Goal: Information Seeking & Learning: Learn about a topic

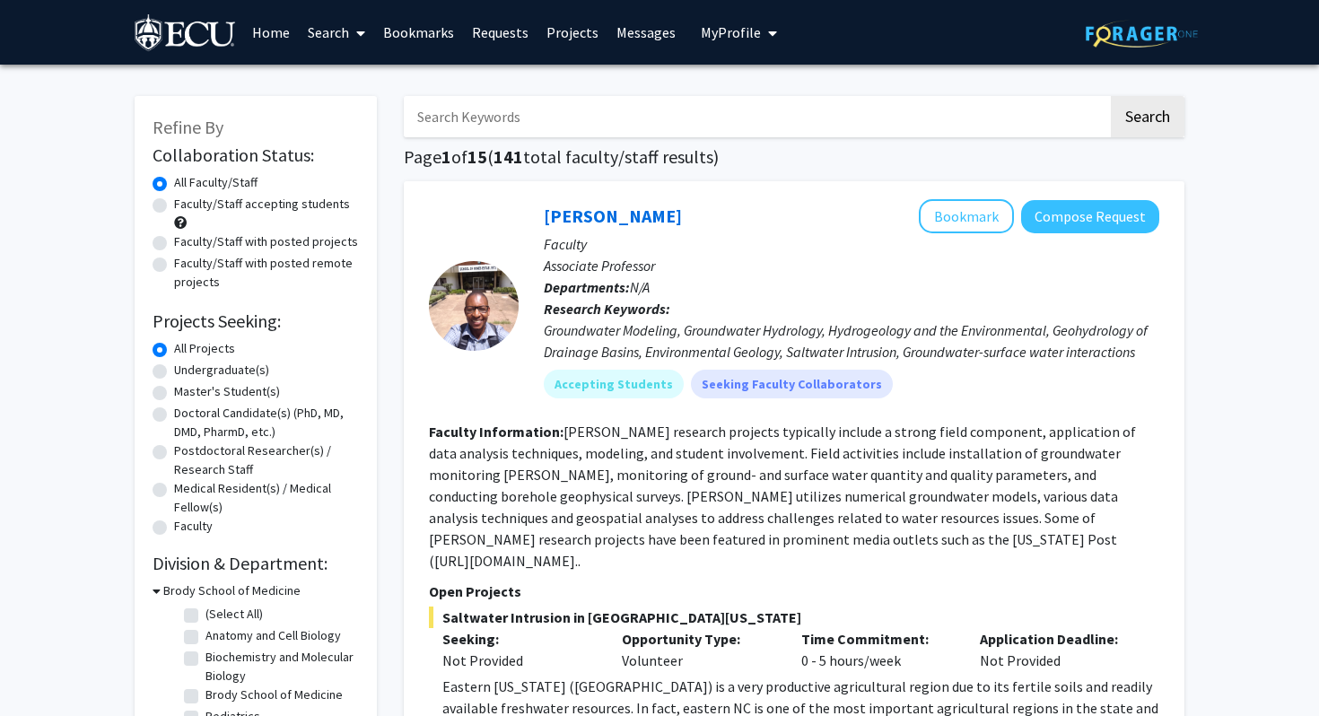
click at [315, 34] on link "Search" at bounding box center [336, 32] width 75 height 63
click at [326, 71] on span "Faculty/Staff" at bounding box center [365, 83] width 132 height 36
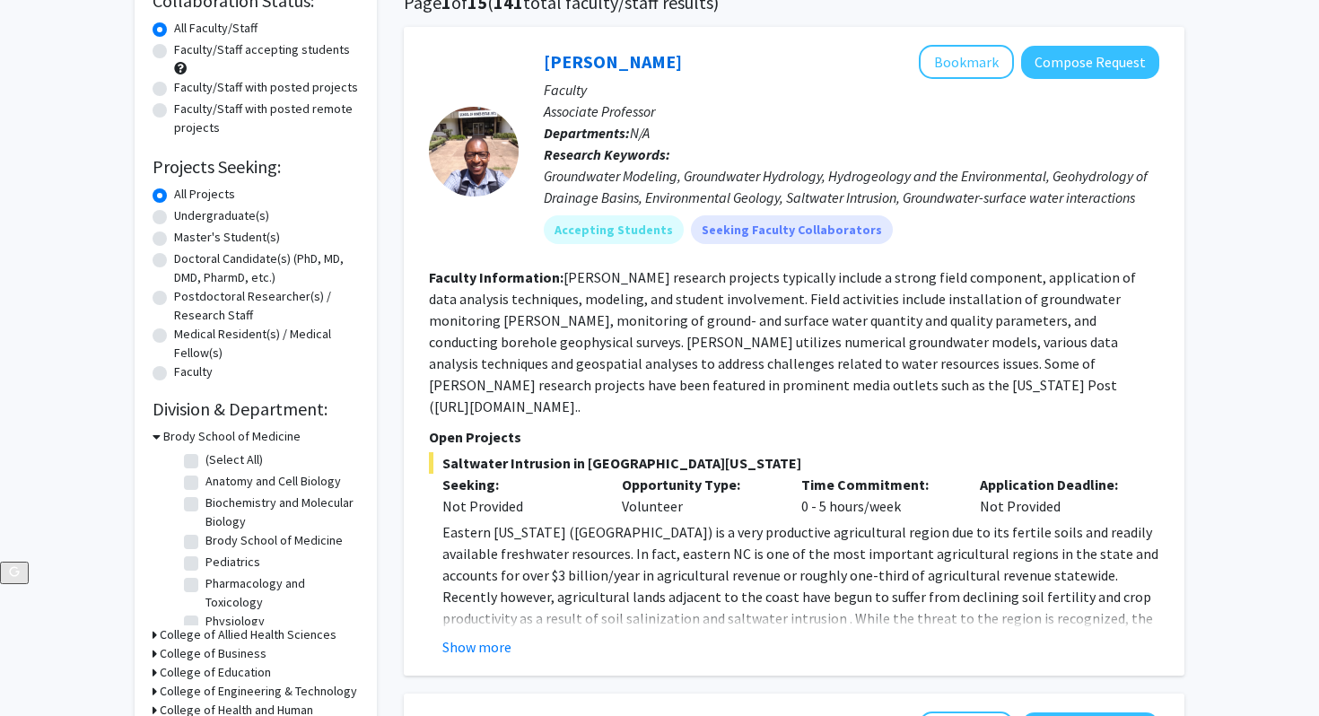
scroll to position [146, 0]
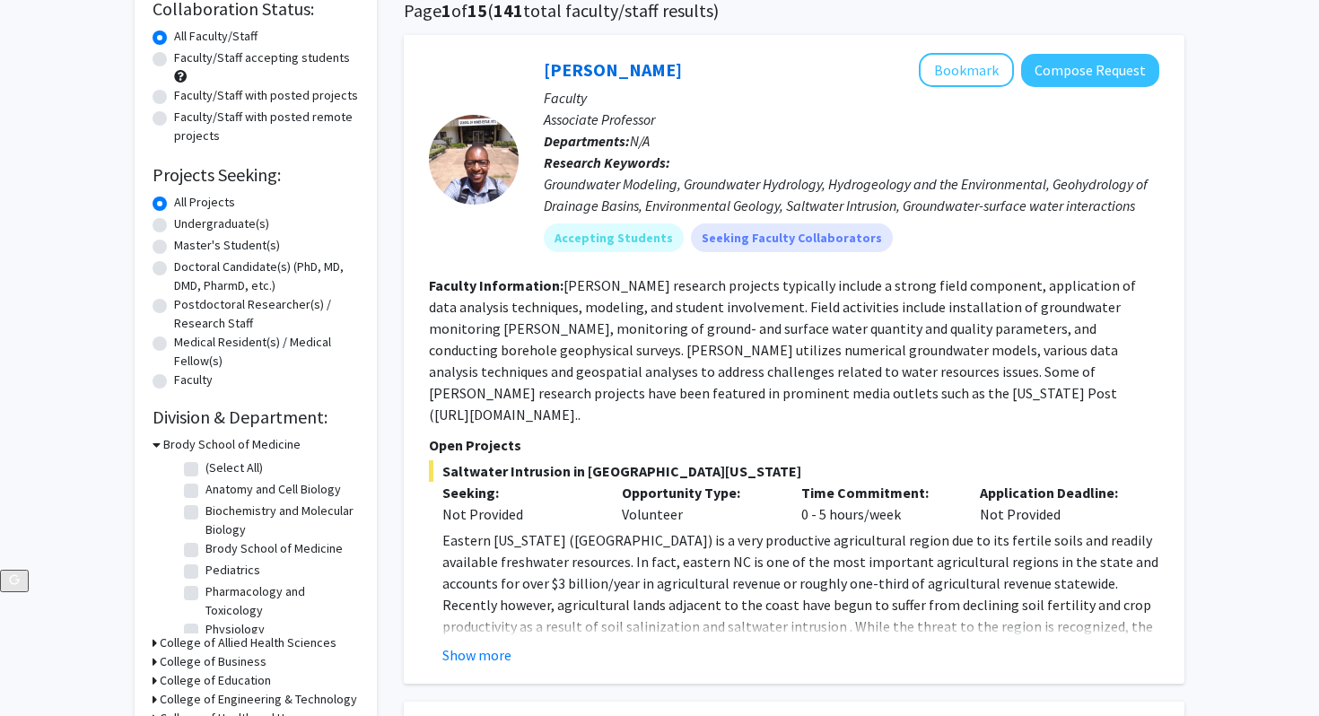
click at [174, 54] on label "Faculty/Staff accepting students" at bounding box center [262, 57] width 176 height 19
click at [174, 54] on input "Faculty/Staff accepting students" at bounding box center [180, 54] width 12 height 12
radio input "true"
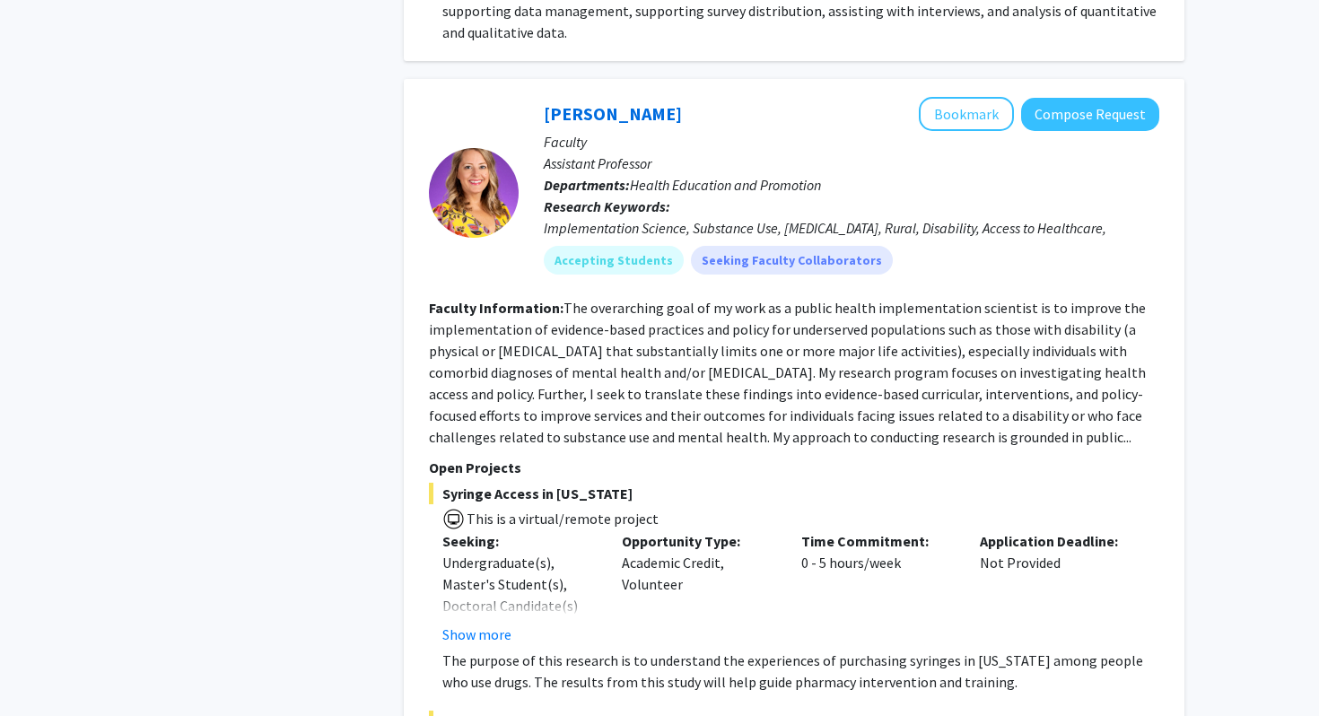
scroll to position [1406, 0]
click at [1082, 99] on button "Compose Request" at bounding box center [1090, 115] width 138 height 33
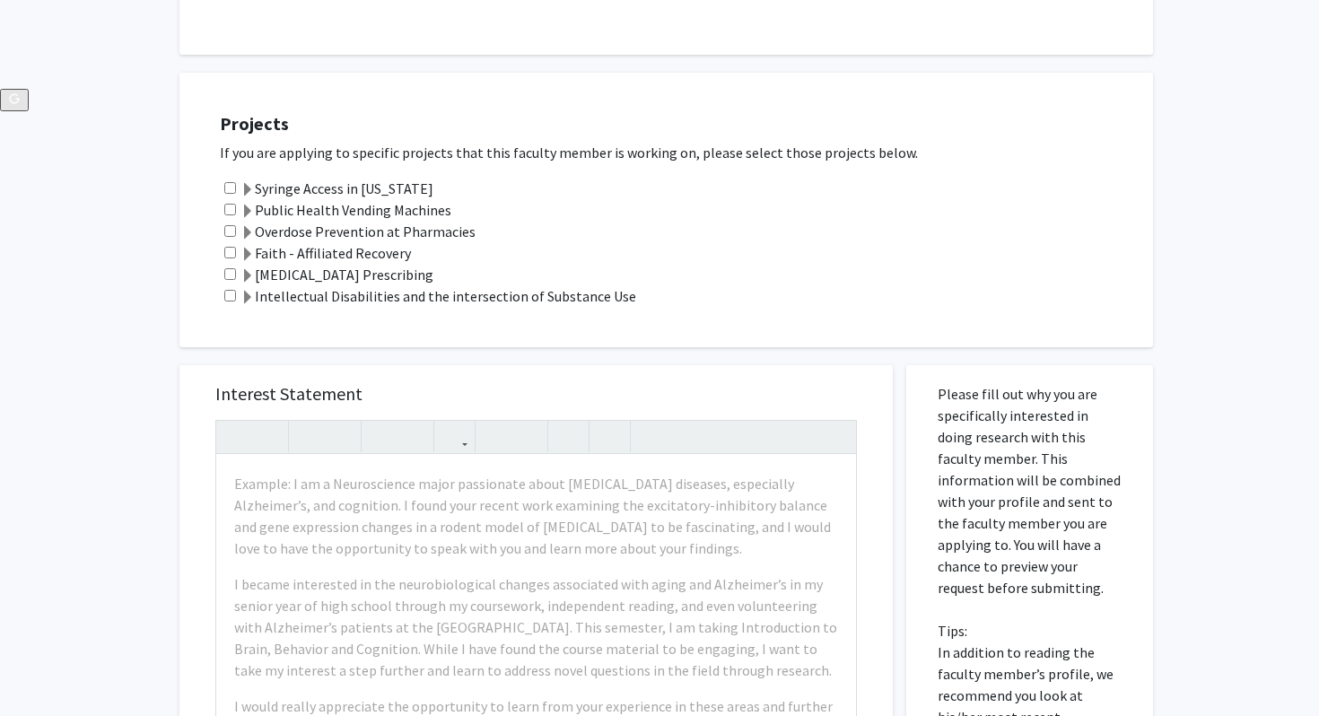
scroll to position [633, 0]
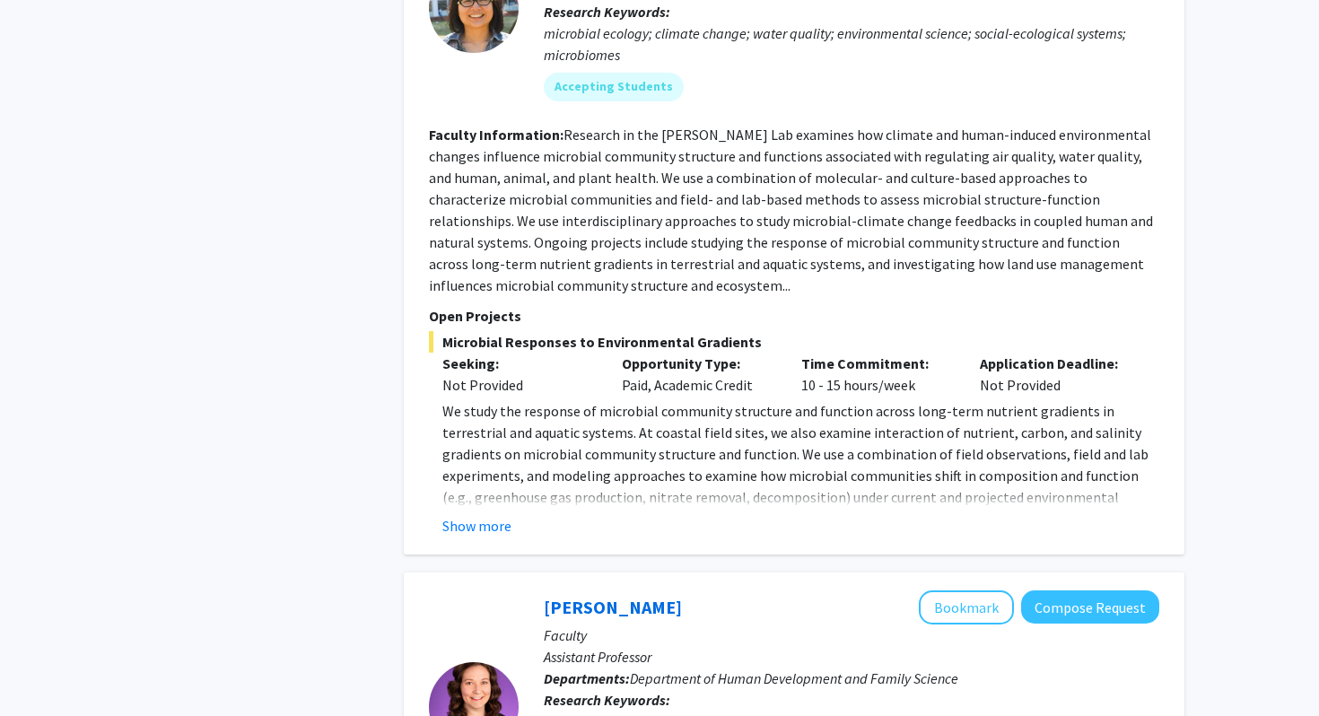
scroll to position [4630, 0]
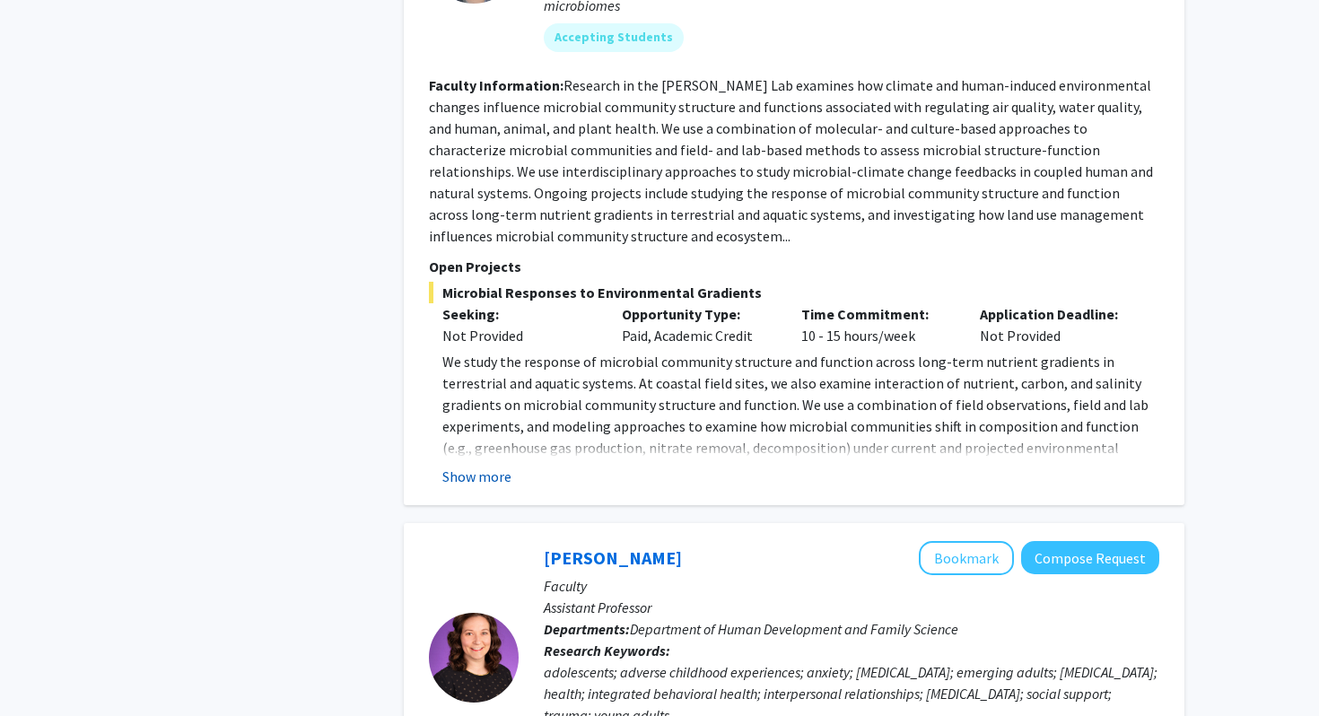
click at [496, 466] on button "Show more" at bounding box center [476, 477] width 69 height 22
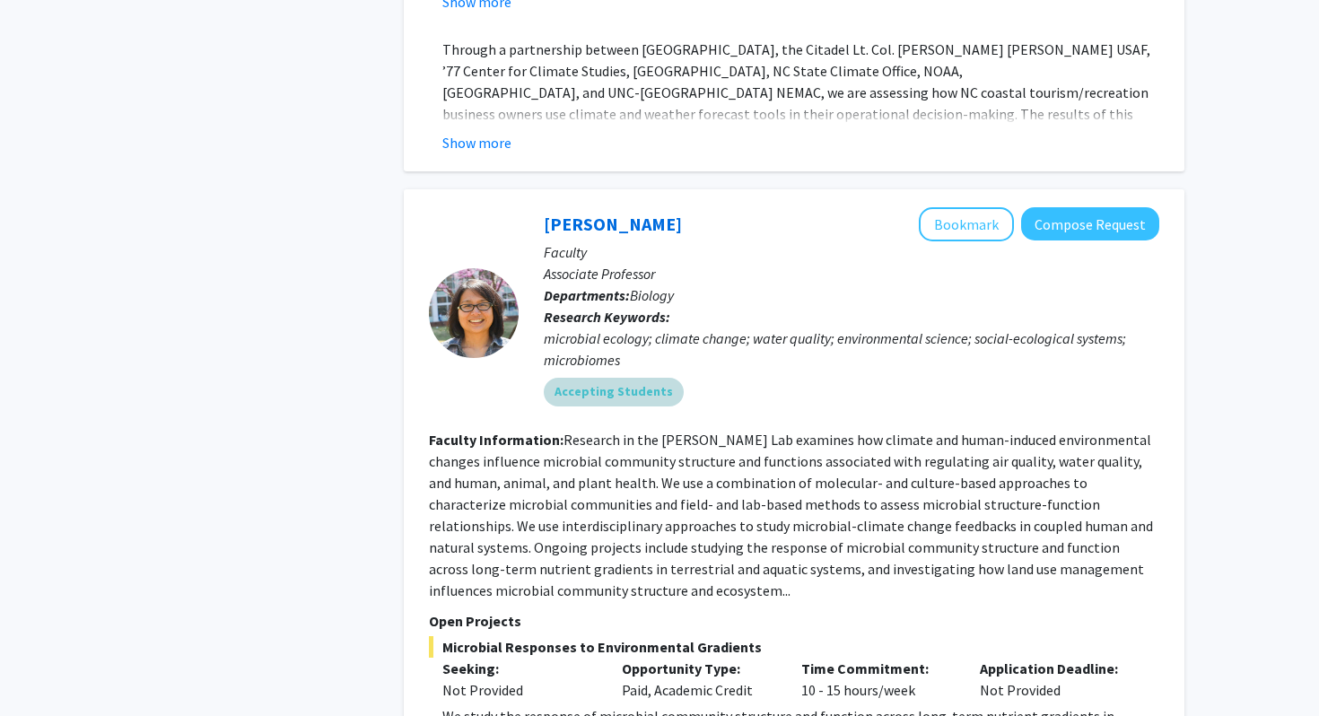
scroll to position [4267, 0]
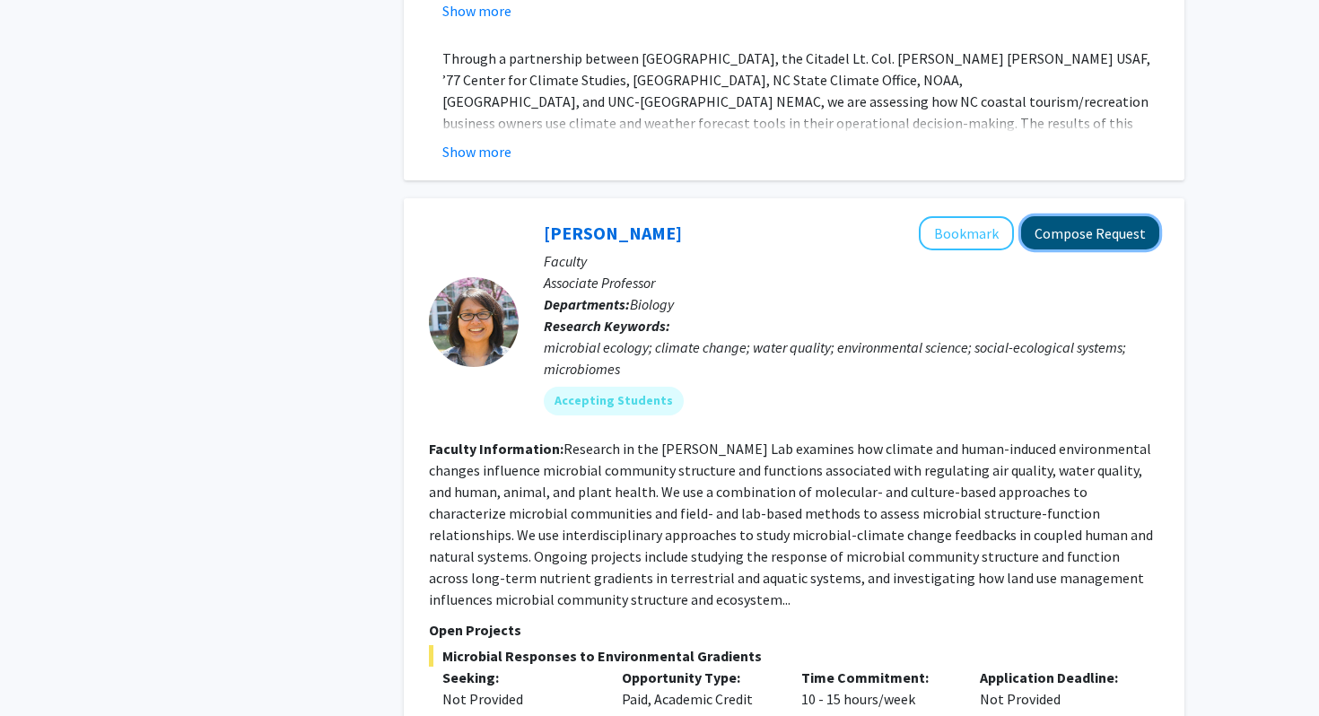
click at [1095, 216] on button "Compose Request" at bounding box center [1090, 232] width 138 height 33
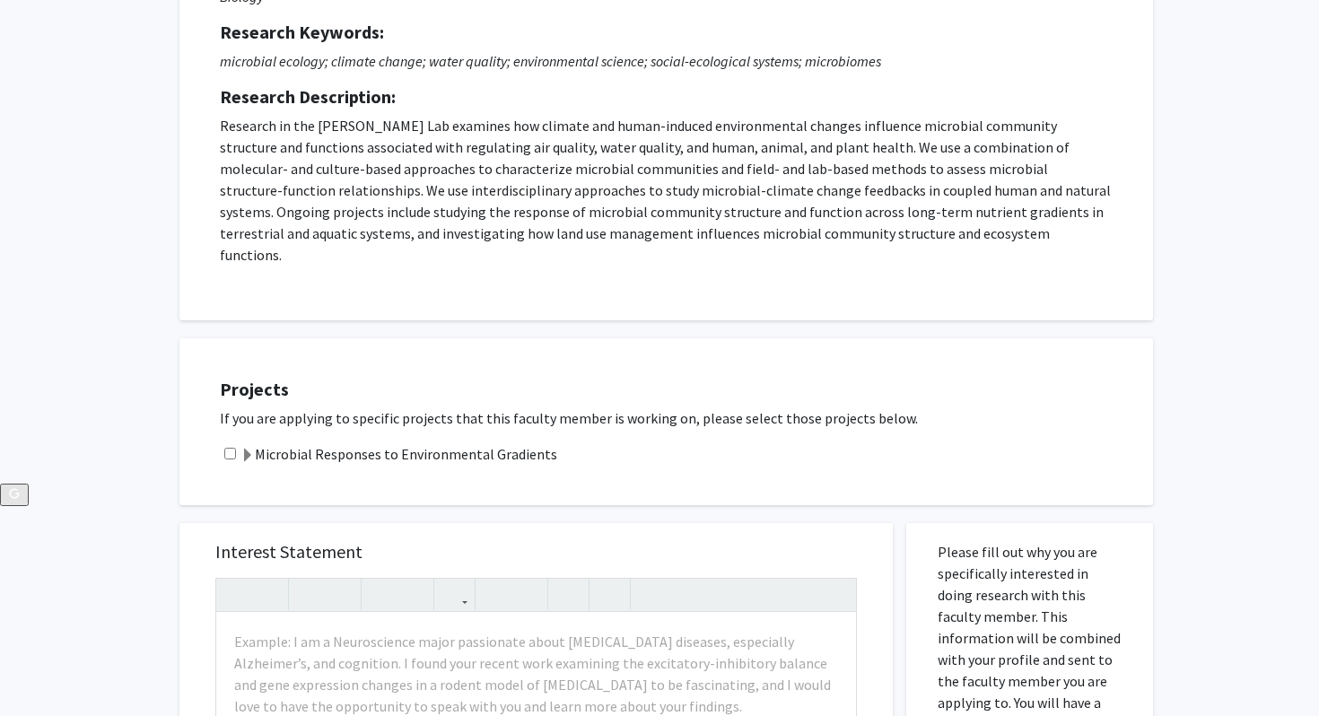
scroll to position [325, 0]
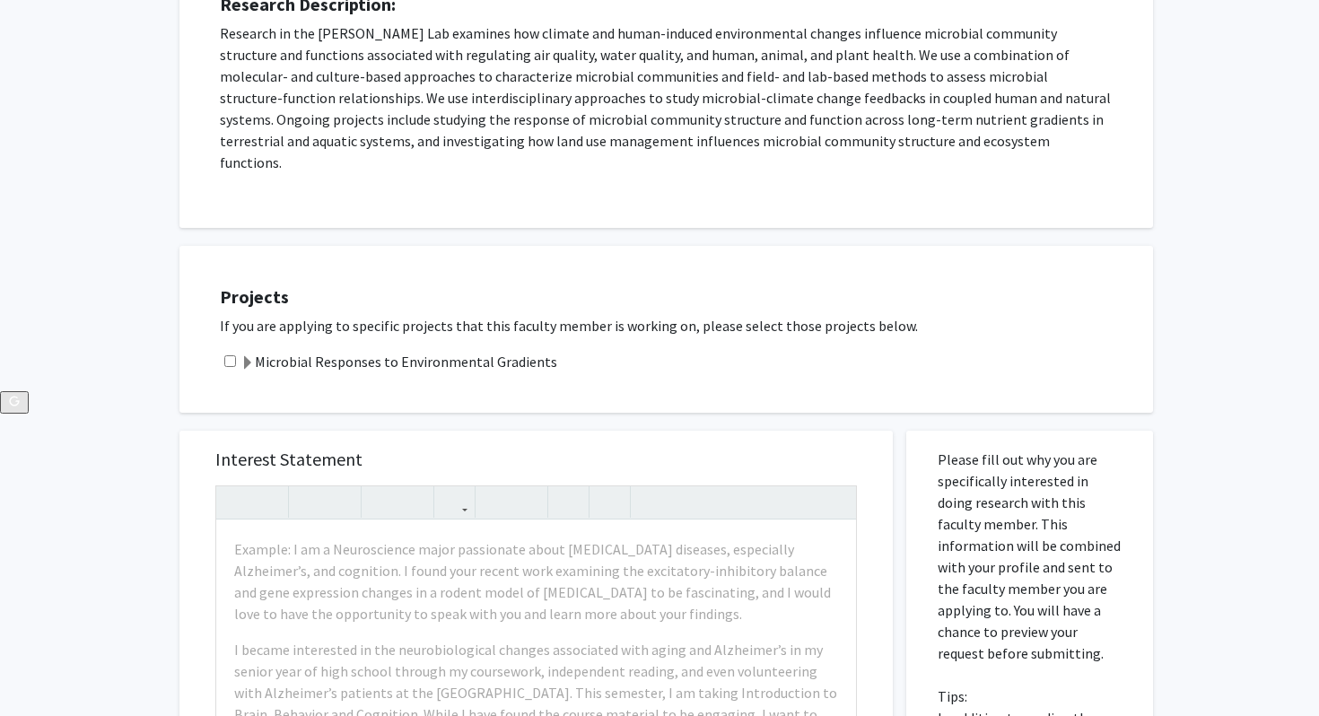
click at [225, 355] on input "checkbox" at bounding box center [230, 361] width 12 height 12
checkbox input "true"
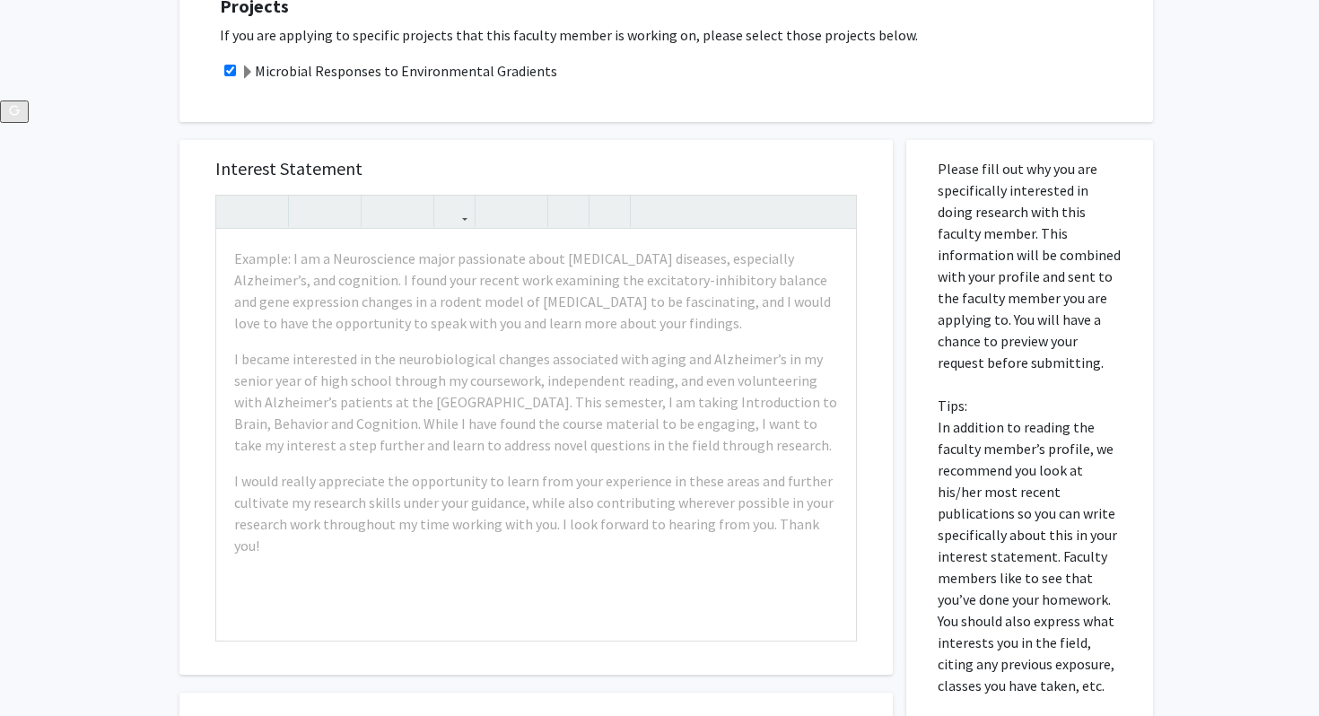
scroll to position [606, 0]
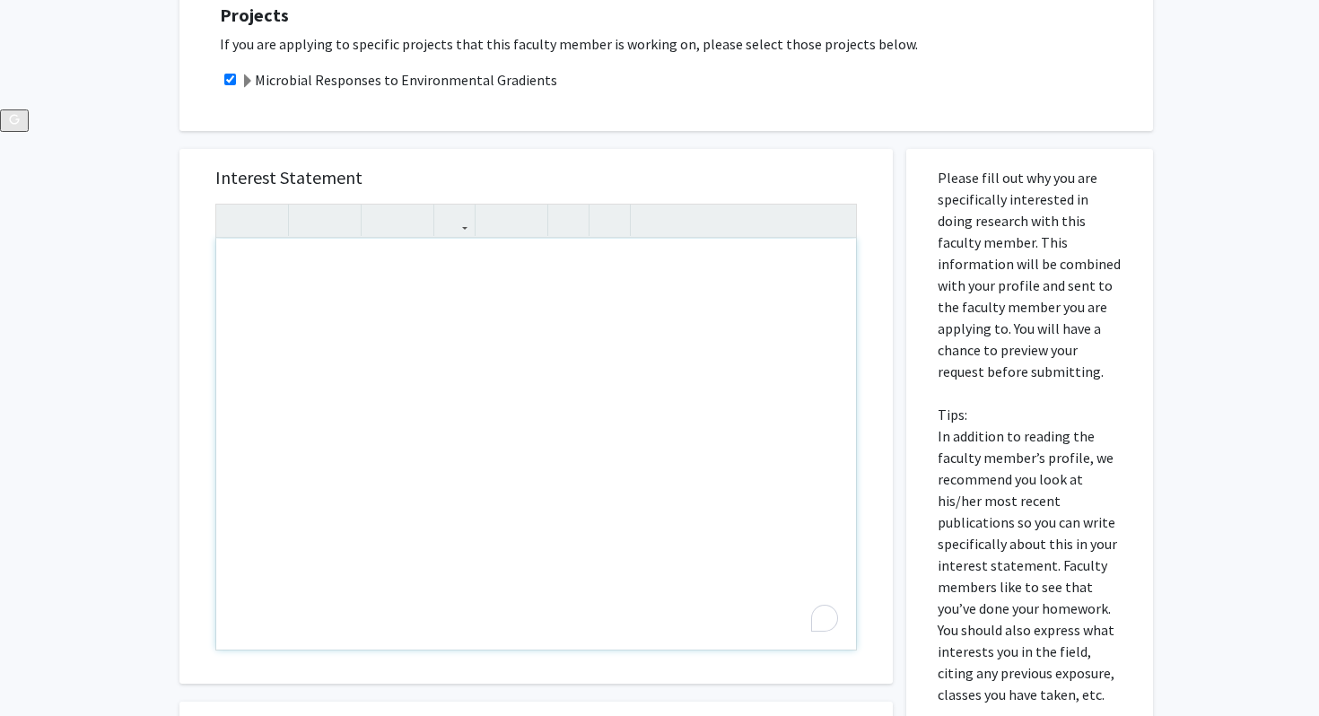
click at [63, 204] on div "All Requests Request for [PERSON_NAME] Request for [PERSON_NAME] Departments: B…" at bounding box center [659, 220] width 1319 height 1524
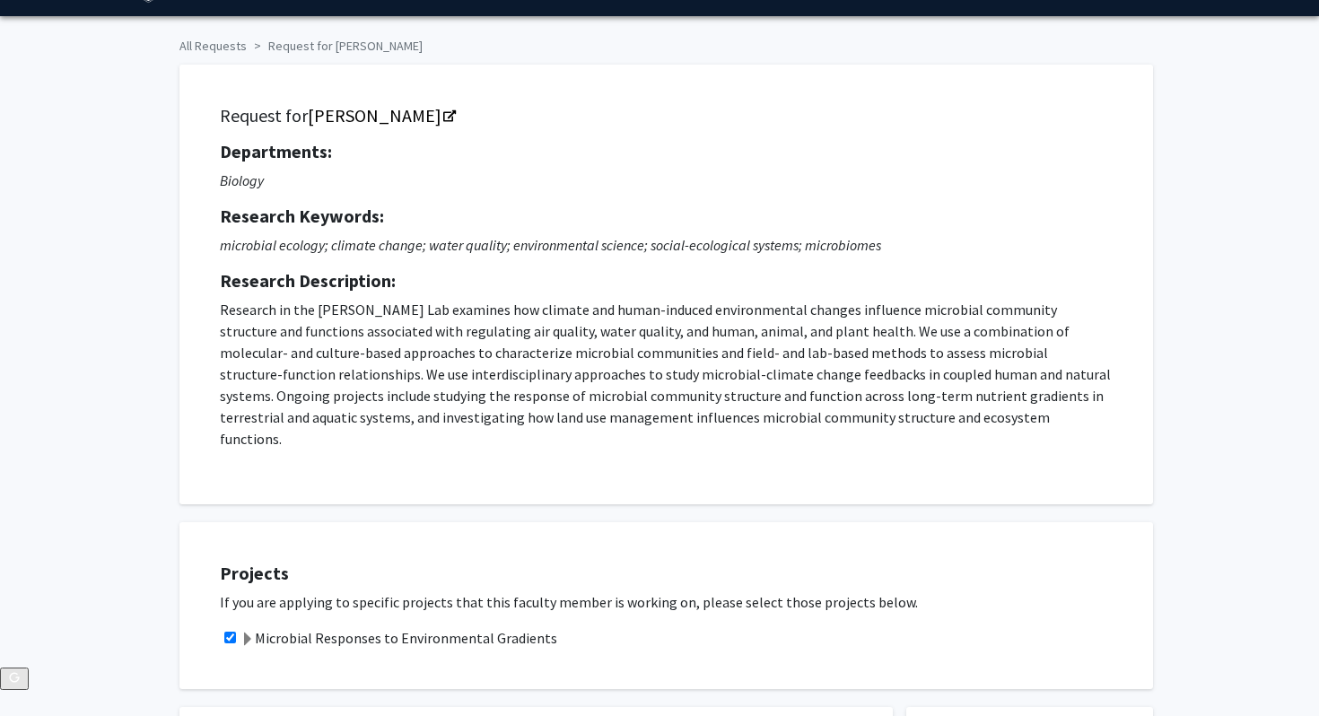
scroll to position [0, 0]
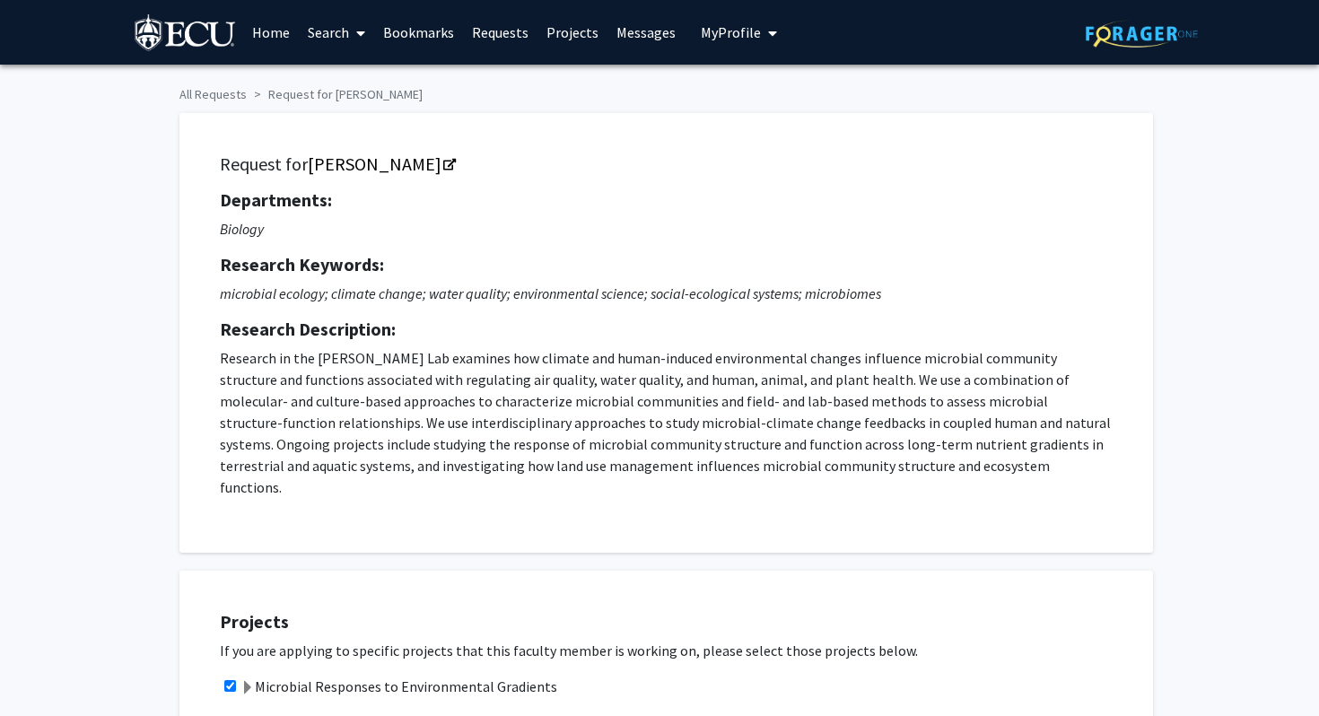
click at [761, 34] on span "My profile dropdown to access profile and logout" at bounding box center [769, 33] width 16 height 63
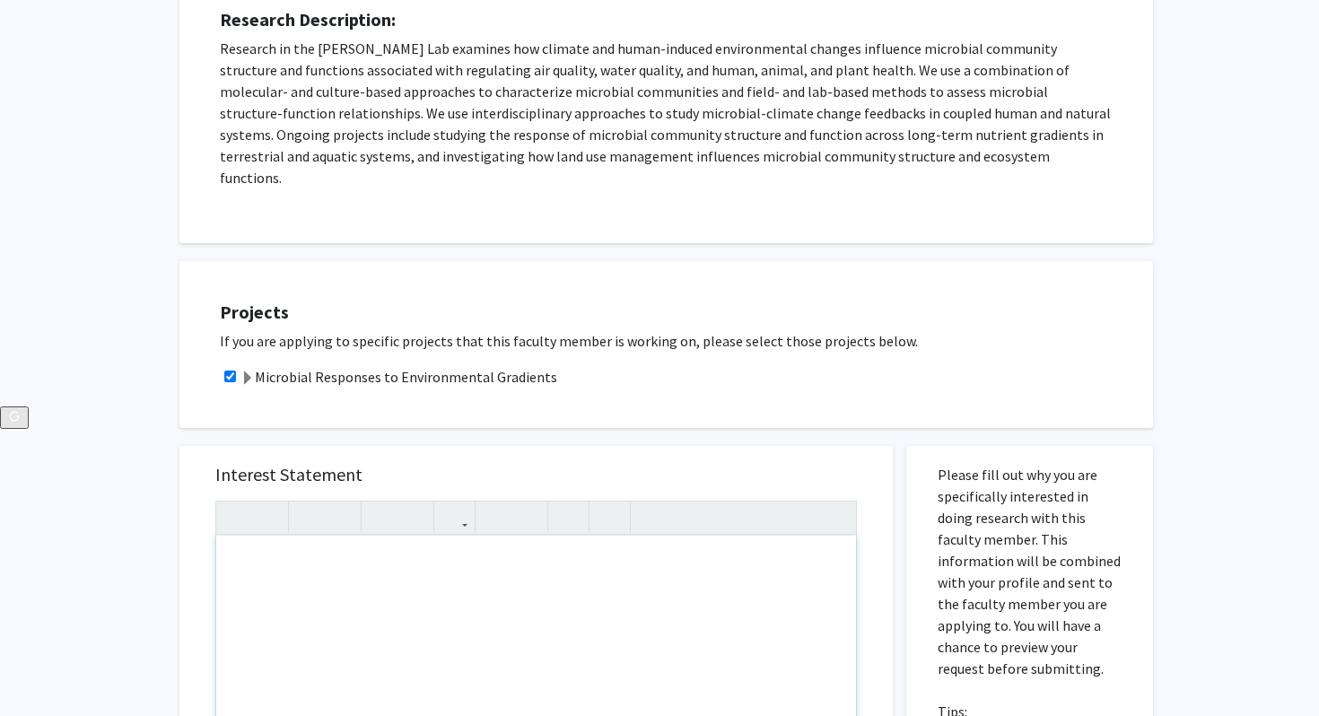
scroll to position [218, 0]
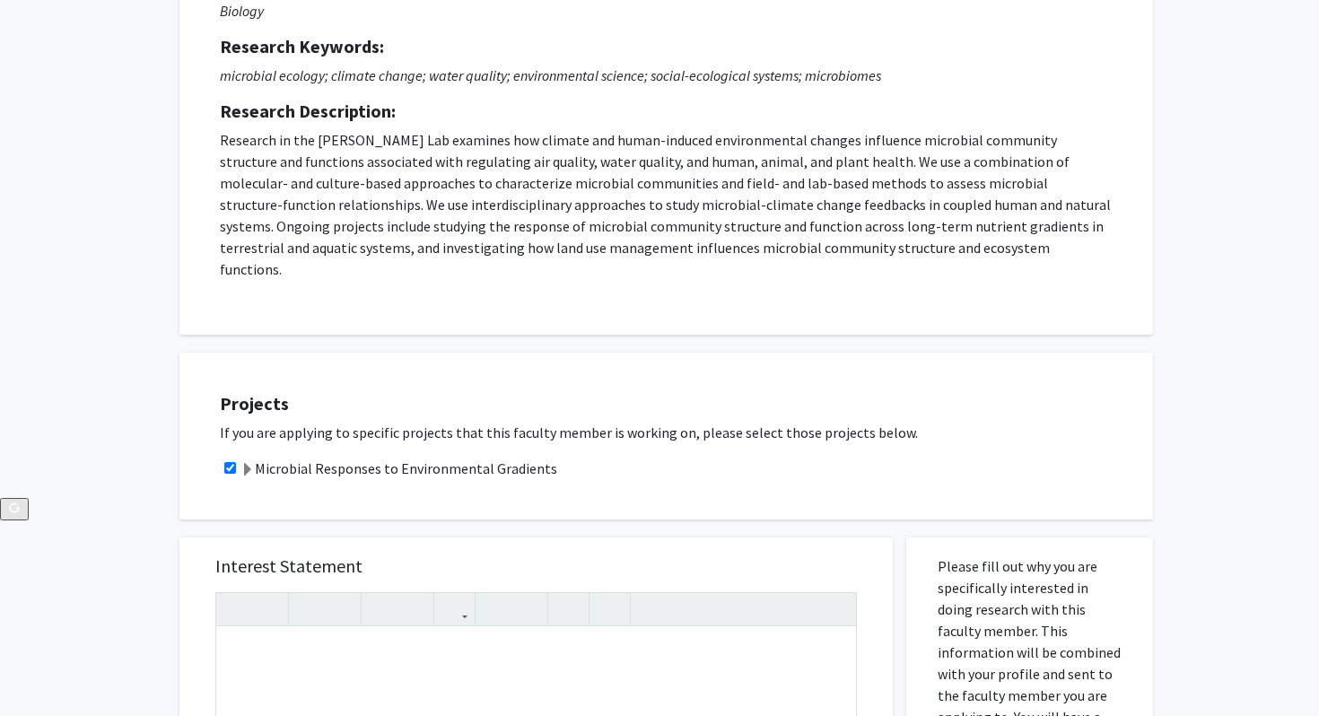
click at [205, 450] on div "Projects If you are applying to specific projects that this faculty member is w…" at bounding box center [677, 436] width 951 height 122
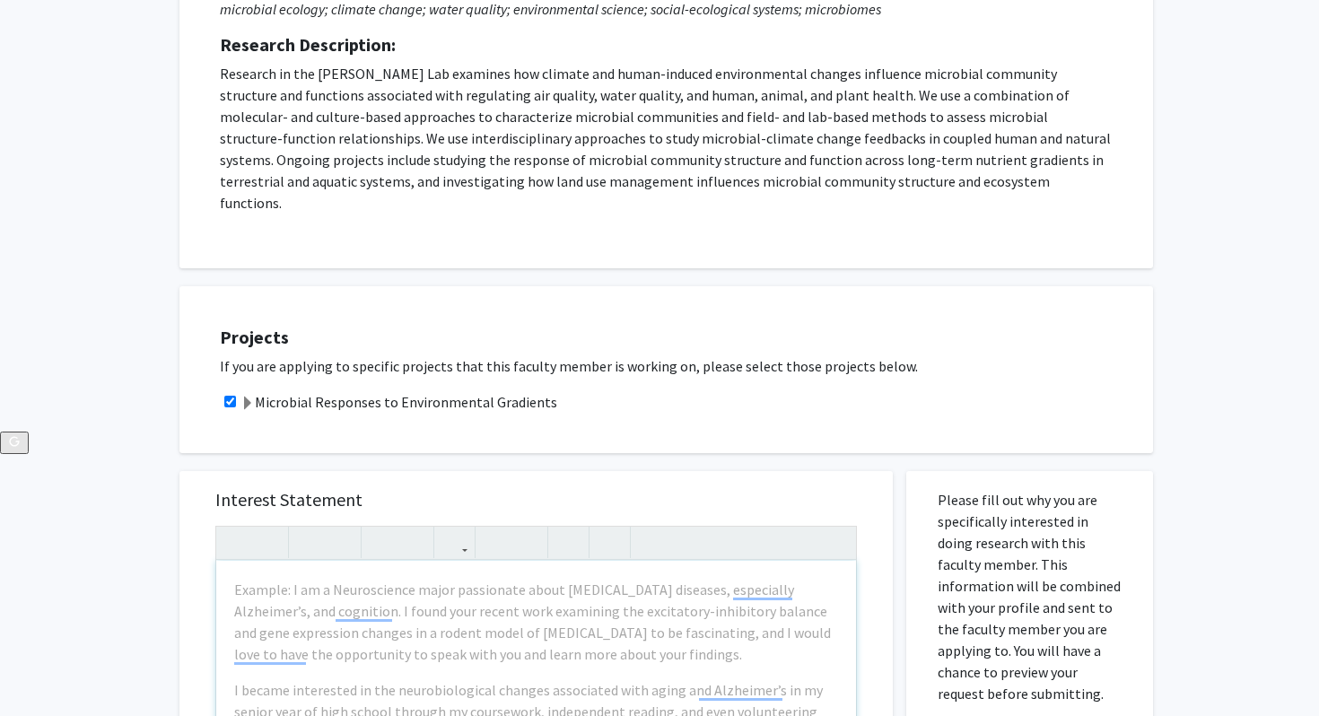
scroll to position [336, 0]
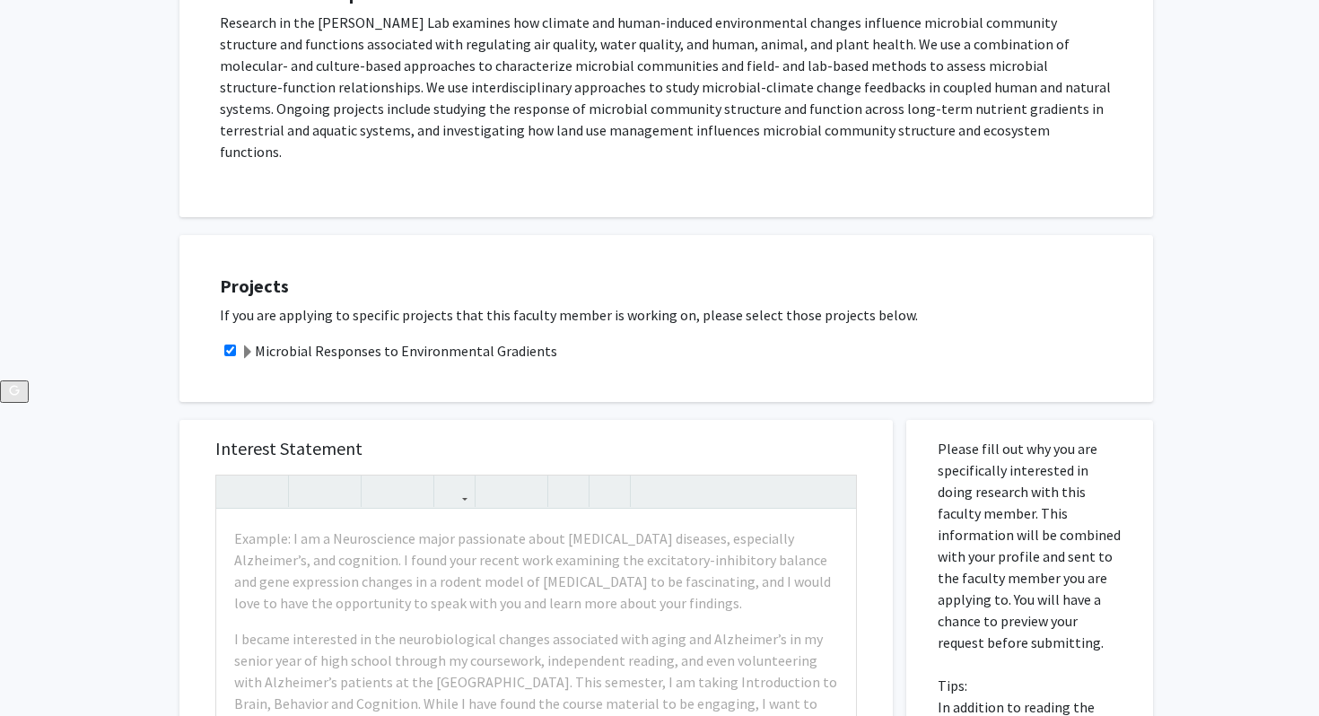
click at [105, 459] on div "All Requests Request for [PERSON_NAME] Request for [PERSON_NAME] Departments: B…" at bounding box center [659, 491] width 1319 height 1524
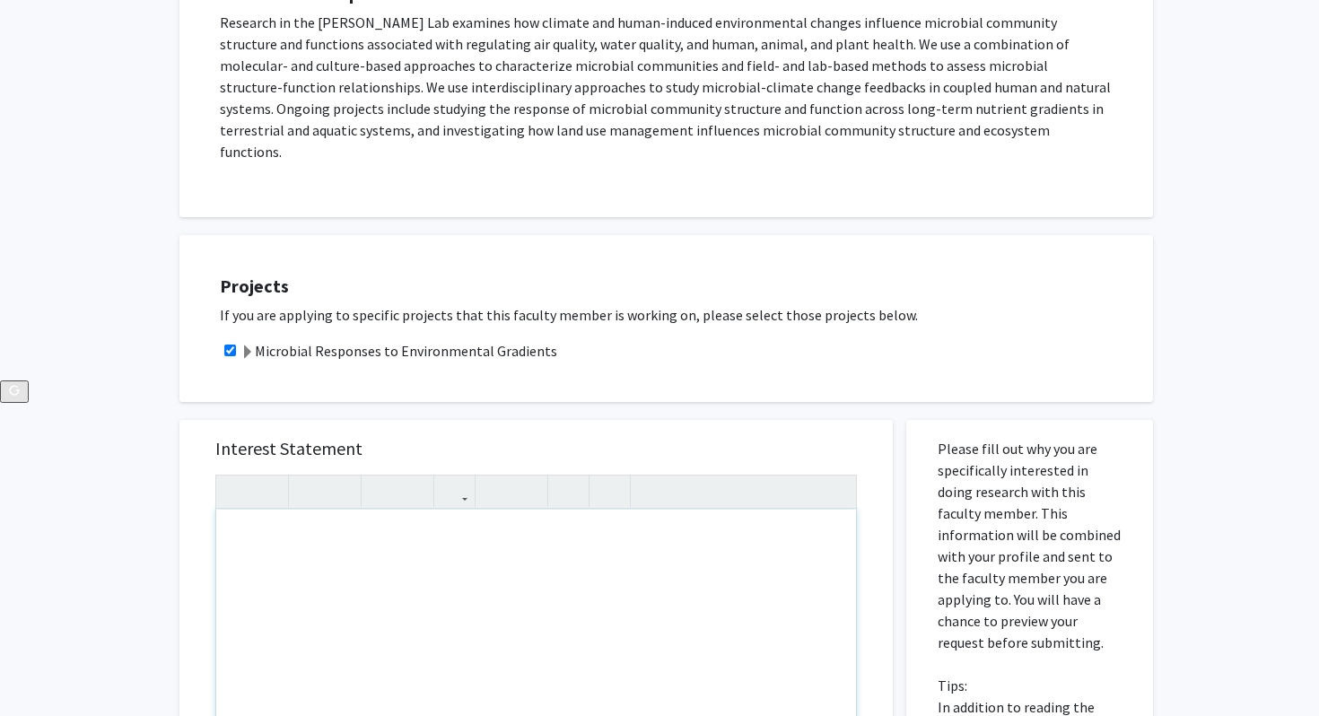
scroll to position [905, 0]
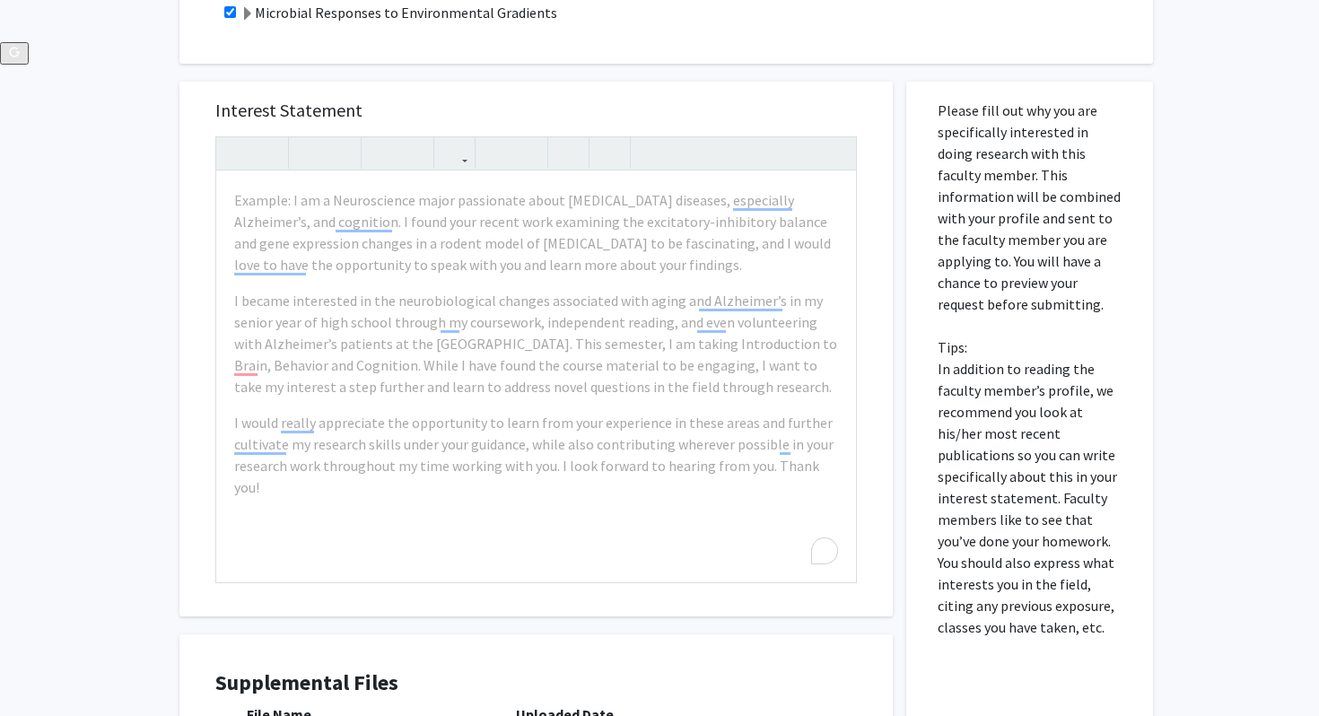
scroll to position [652, 0]
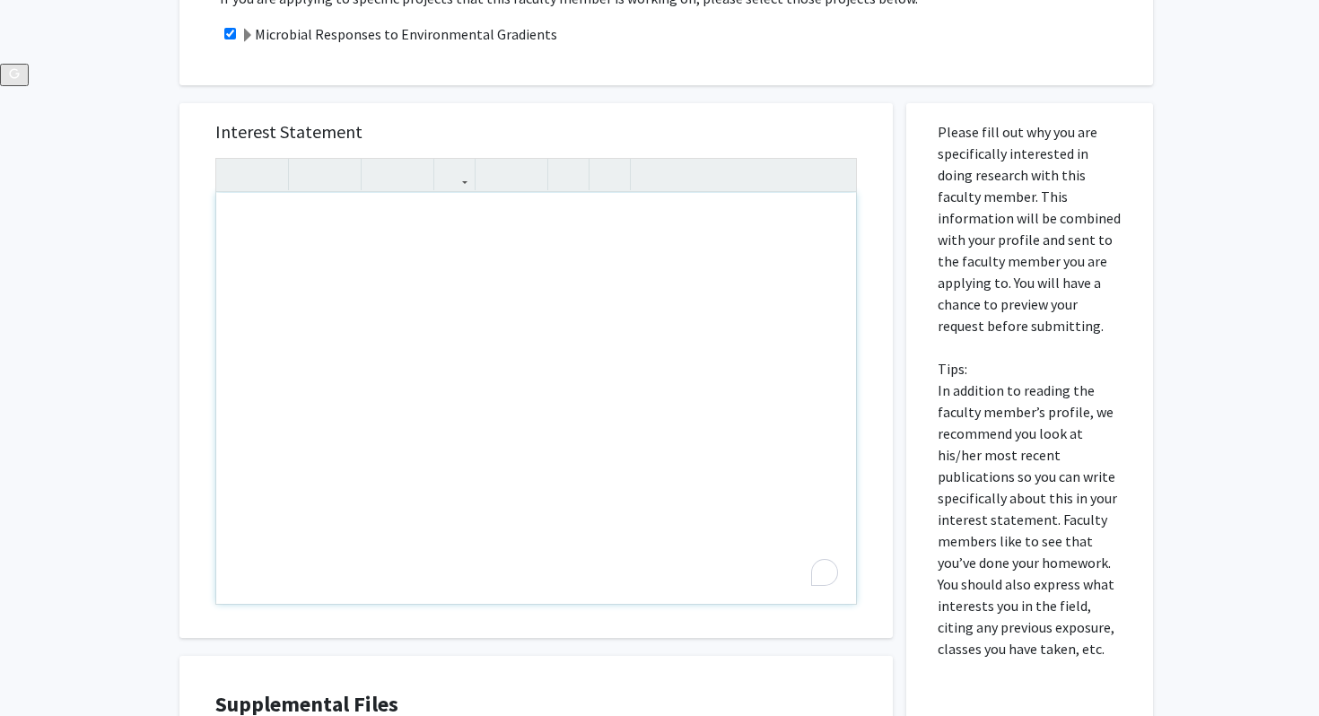
drag, startPoint x: 677, startPoint y: 391, endPoint x: 246, endPoint y: 281, distance: 445.4
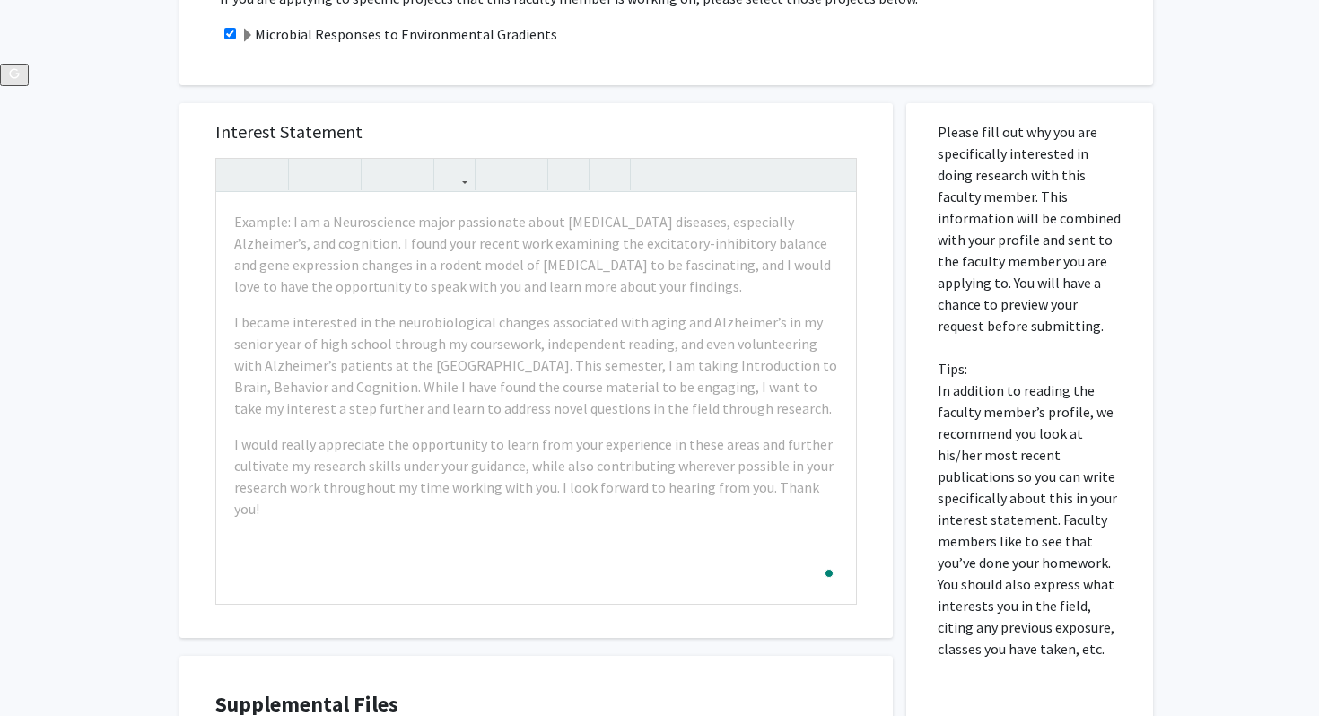
click at [100, 196] on div "All Requests Request for [PERSON_NAME] Request for [PERSON_NAME] Departments: B…" at bounding box center [659, 174] width 1319 height 1524
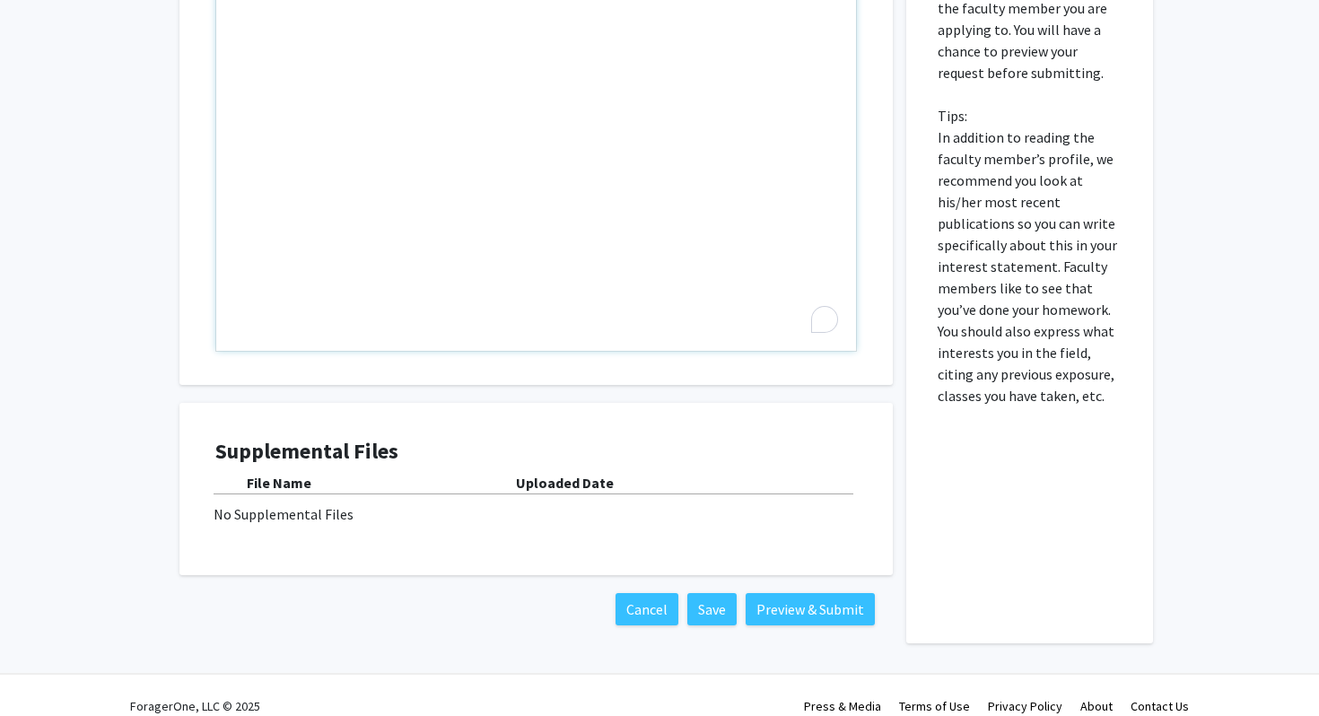
scroll to position [534, 0]
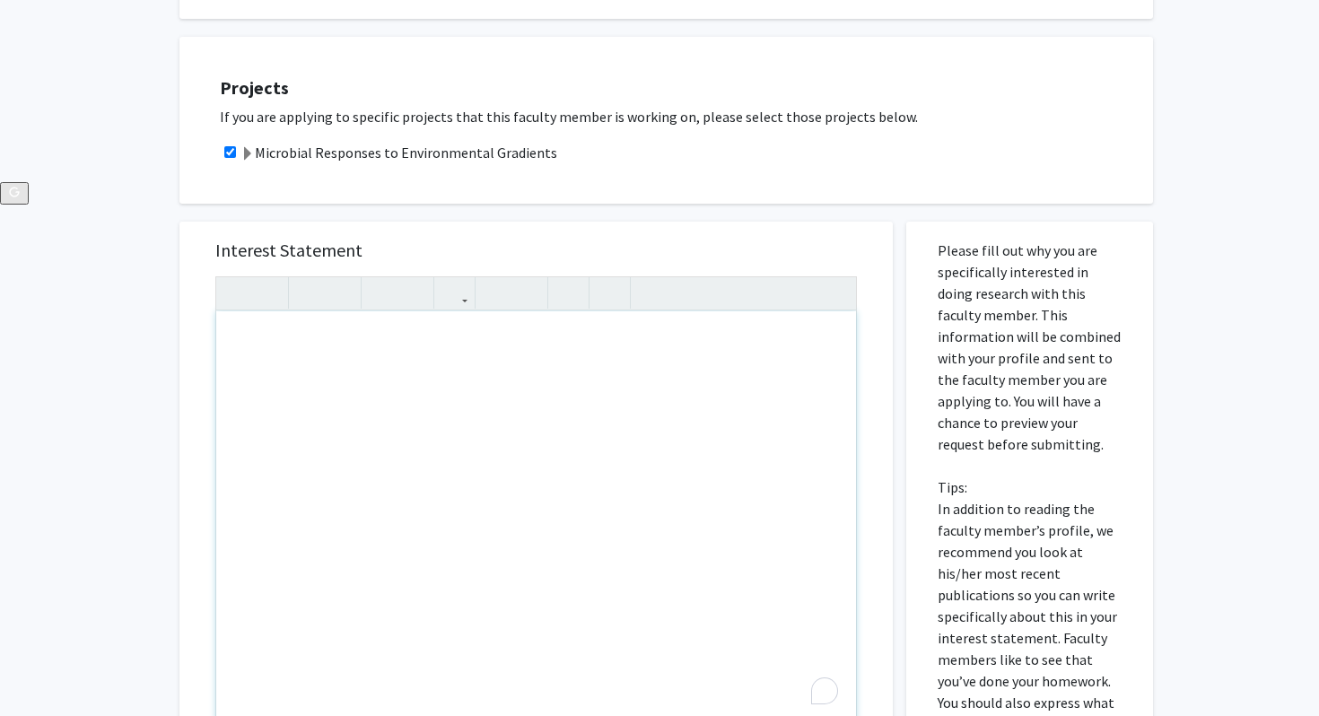
click at [380, 361] on div "To enrich screen reader interactions, please activate Accessibility in Grammarl…" at bounding box center [536, 516] width 640 height 411
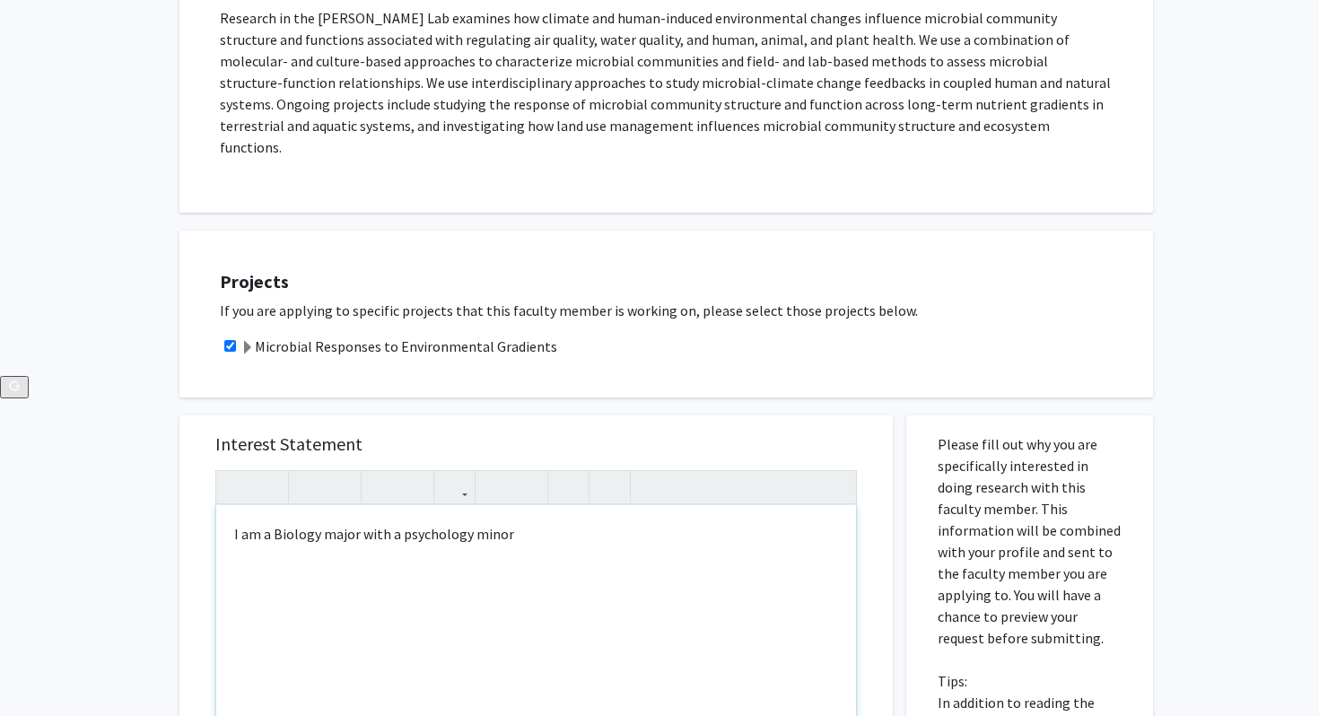
scroll to position [357, 0]
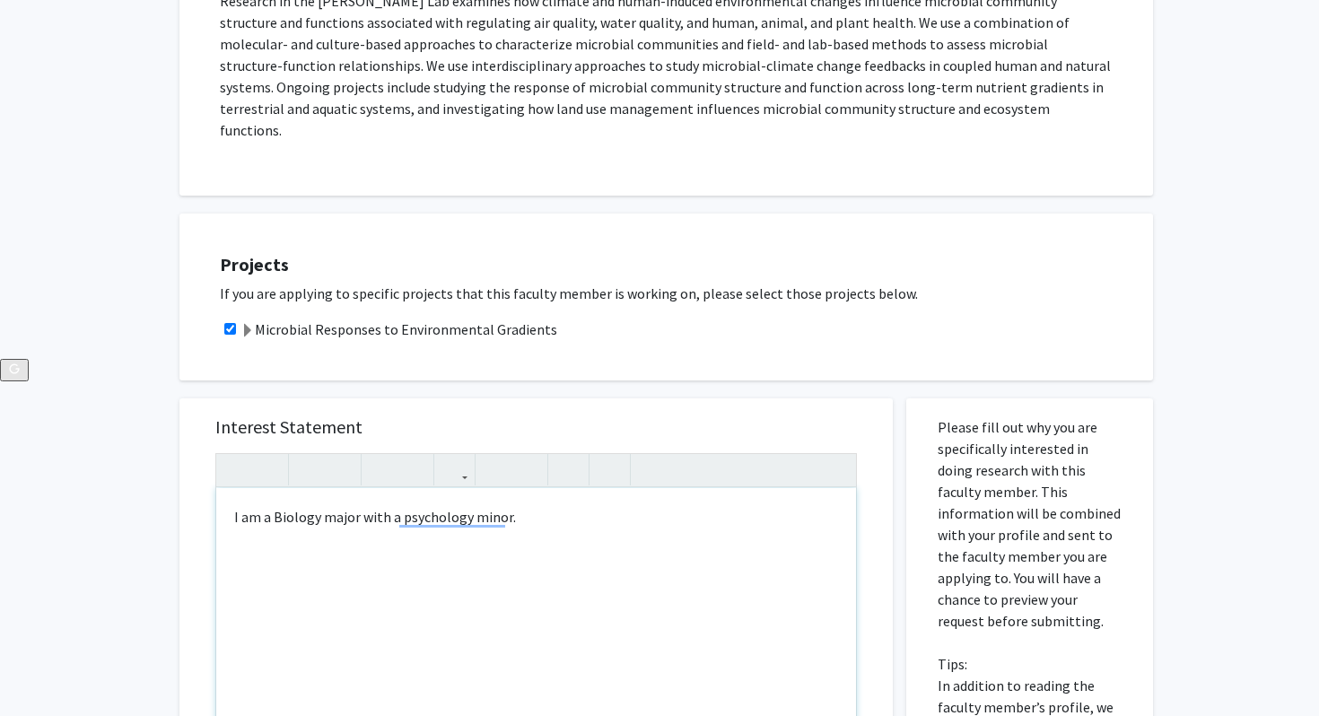
type textarea "I am a Biology major with a psychology minor.&nbsp;"
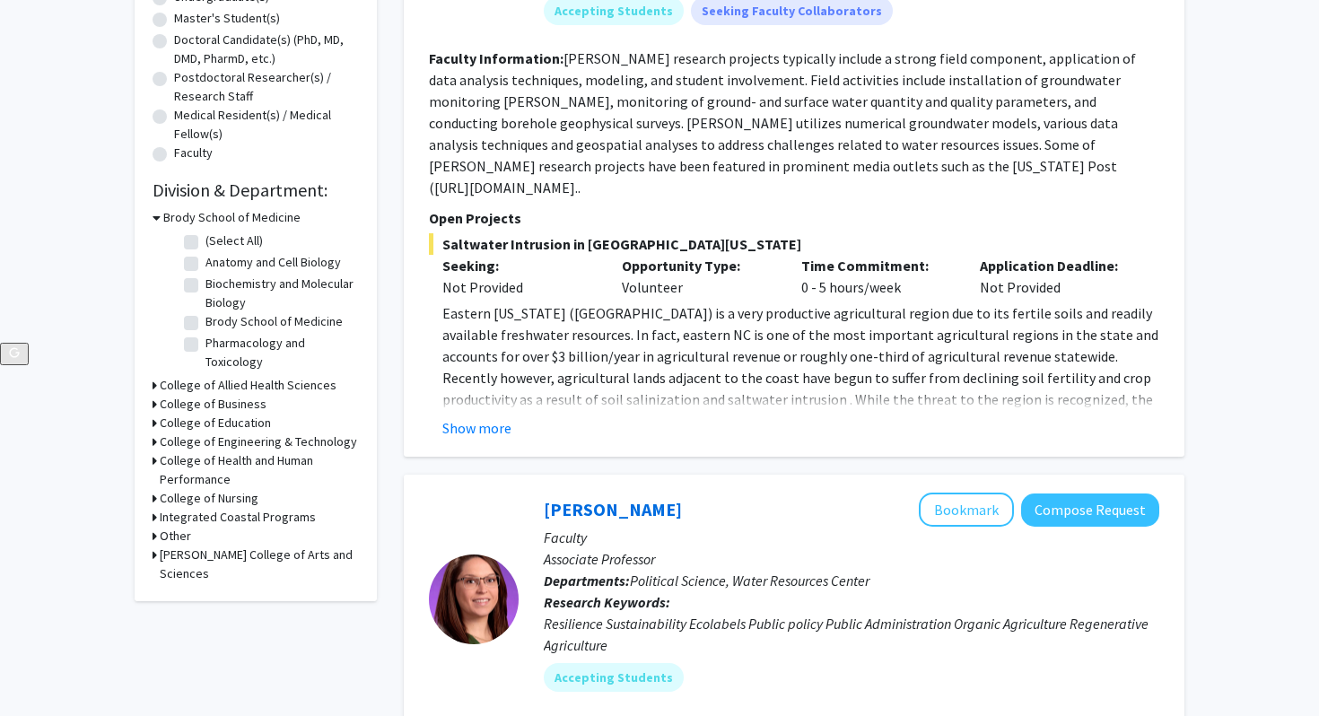
scroll to position [378, 0]
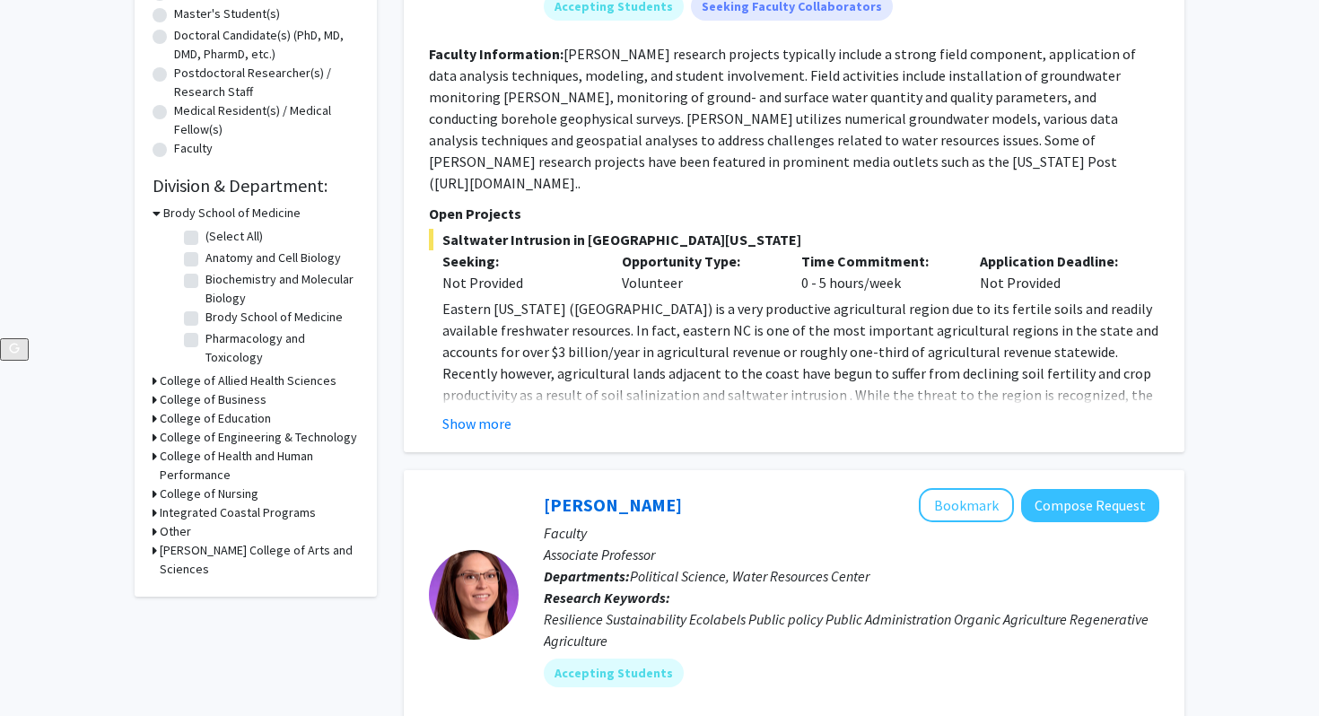
click at [168, 374] on h3 "College of Allied Health Sciences" at bounding box center [248, 380] width 177 height 19
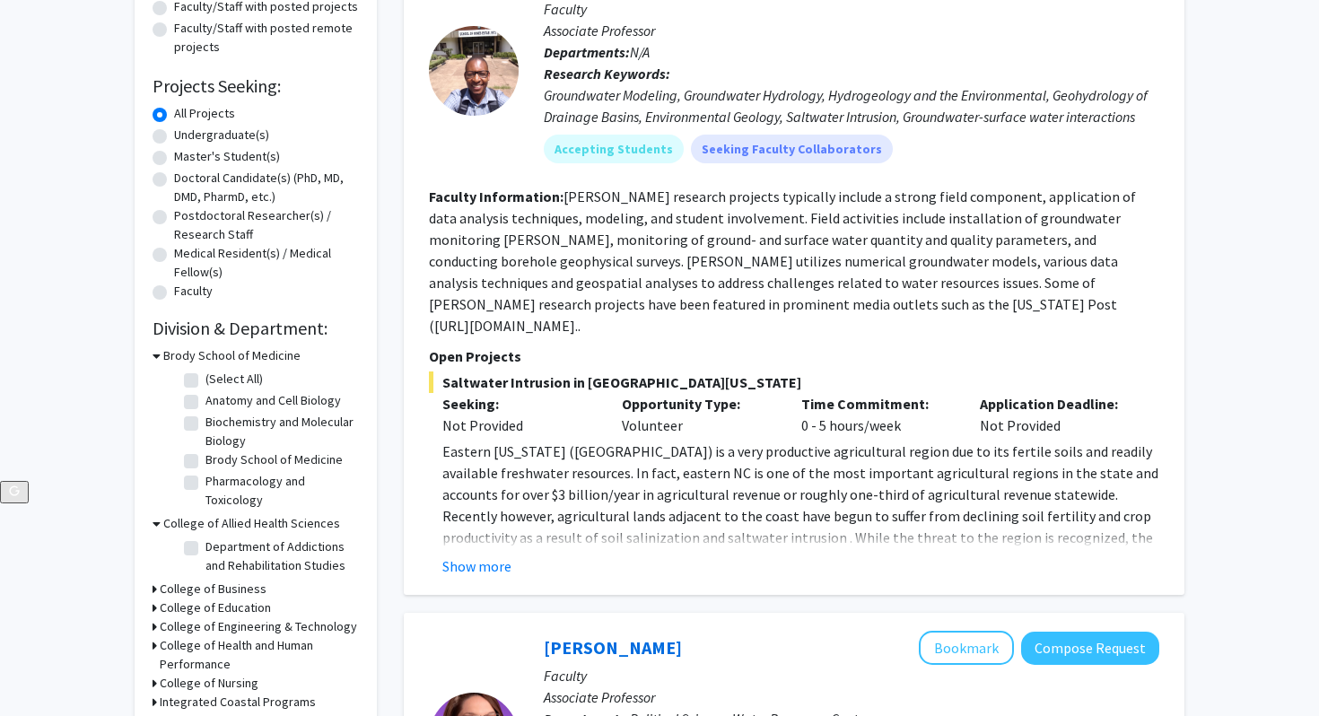
scroll to position [76, 0]
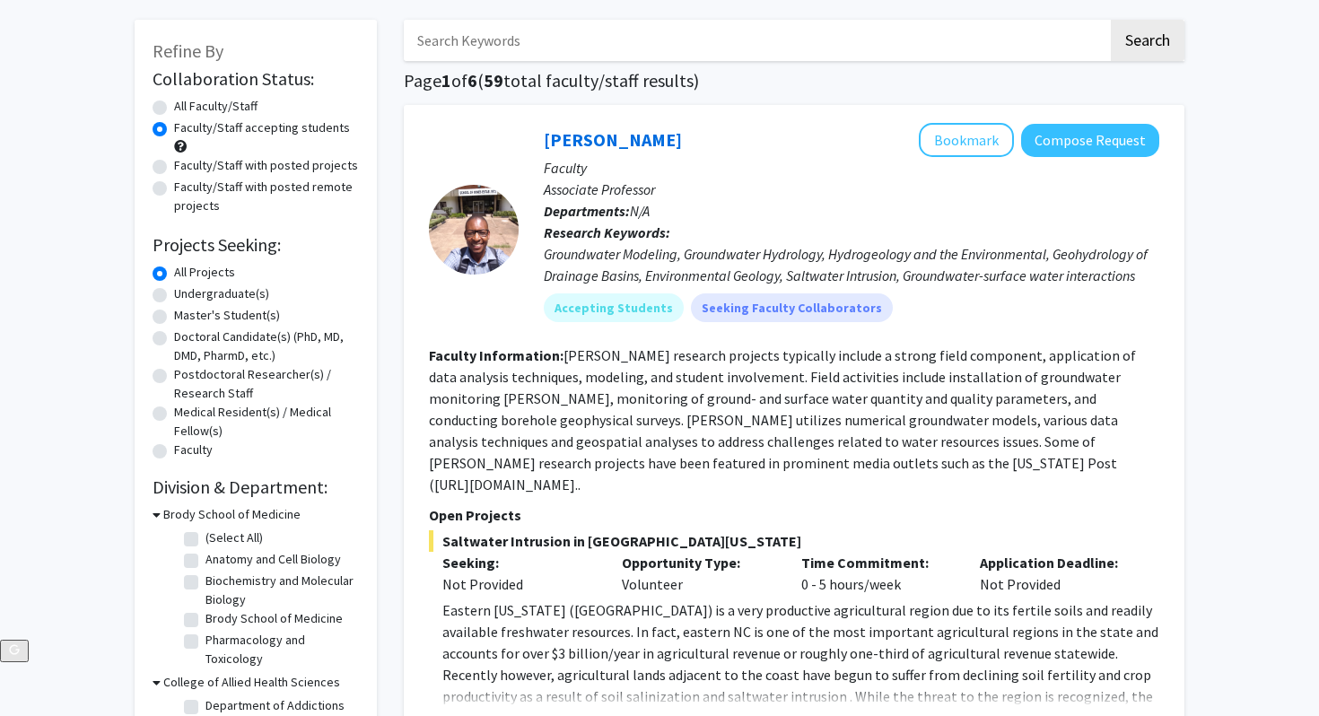
click at [174, 292] on label "Undergraduate(s)" at bounding box center [221, 293] width 95 height 19
click at [174, 292] on input "Undergraduate(s)" at bounding box center [180, 290] width 12 height 12
radio input "true"
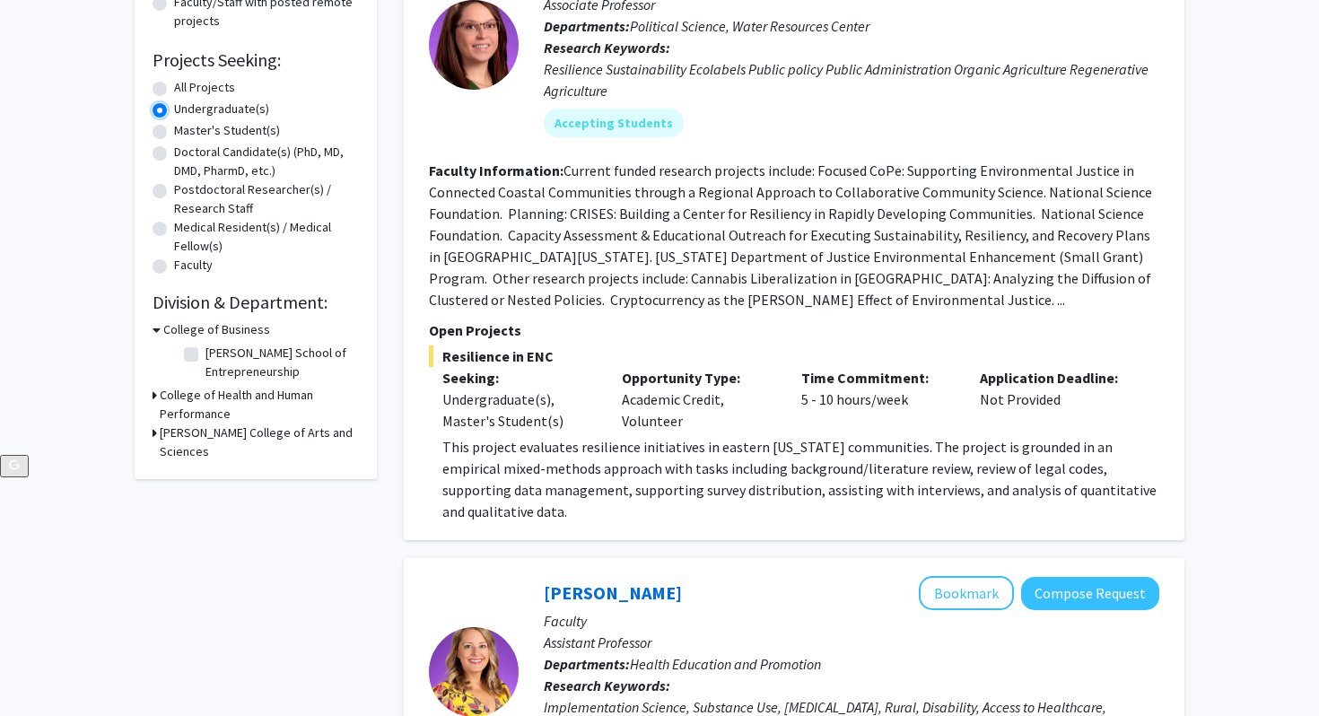
scroll to position [145, 0]
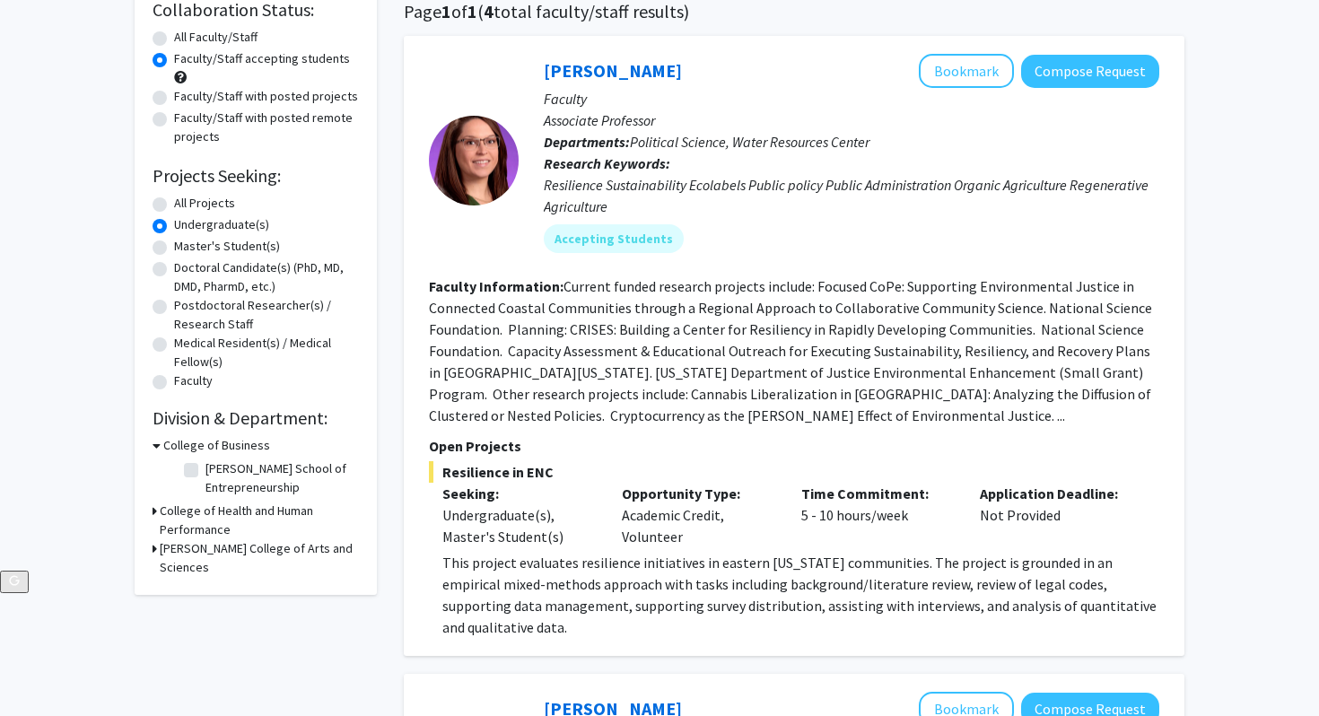
click at [174, 222] on label "Undergraduate(s)" at bounding box center [221, 224] width 95 height 19
click at [174, 222] on input "Undergraduate(s)" at bounding box center [180, 221] width 12 height 12
click at [174, 203] on label "All Projects" at bounding box center [204, 203] width 61 height 19
click at [174, 203] on input "All Projects" at bounding box center [180, 200] width 12 height 12
radio input "true"
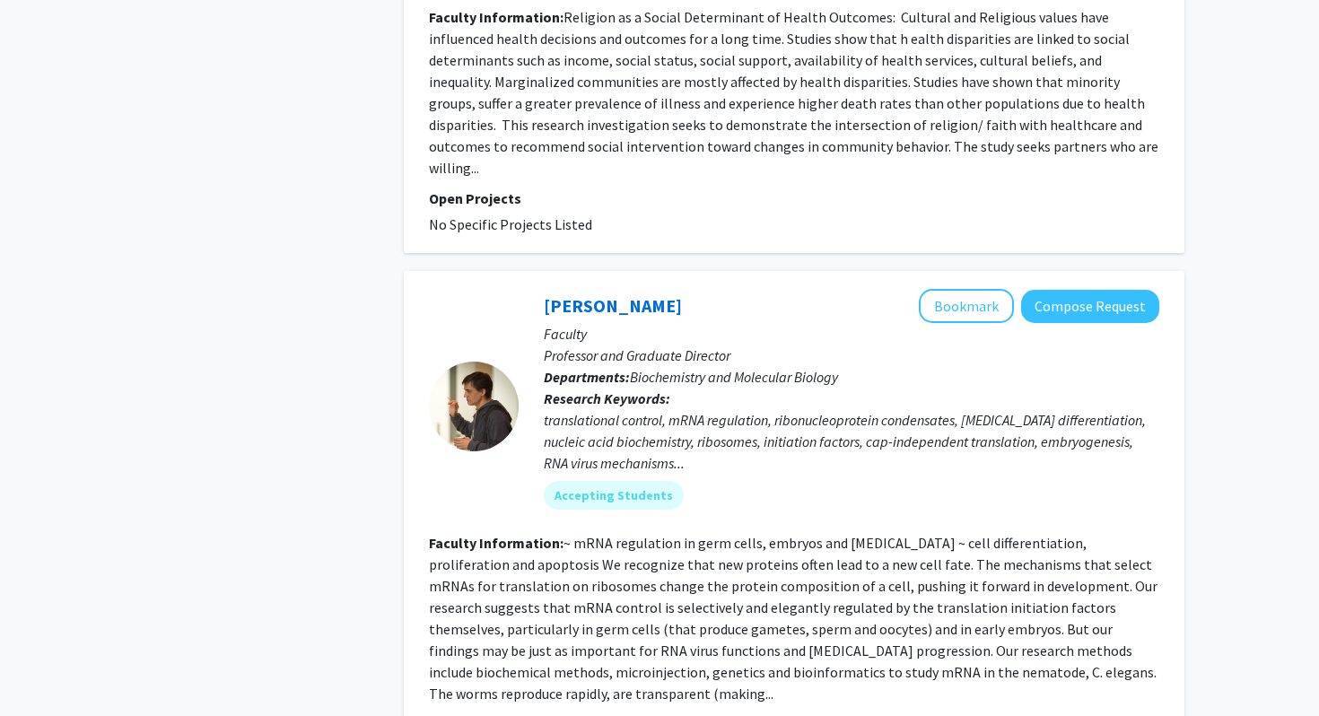
scroll to position [7569, 0]
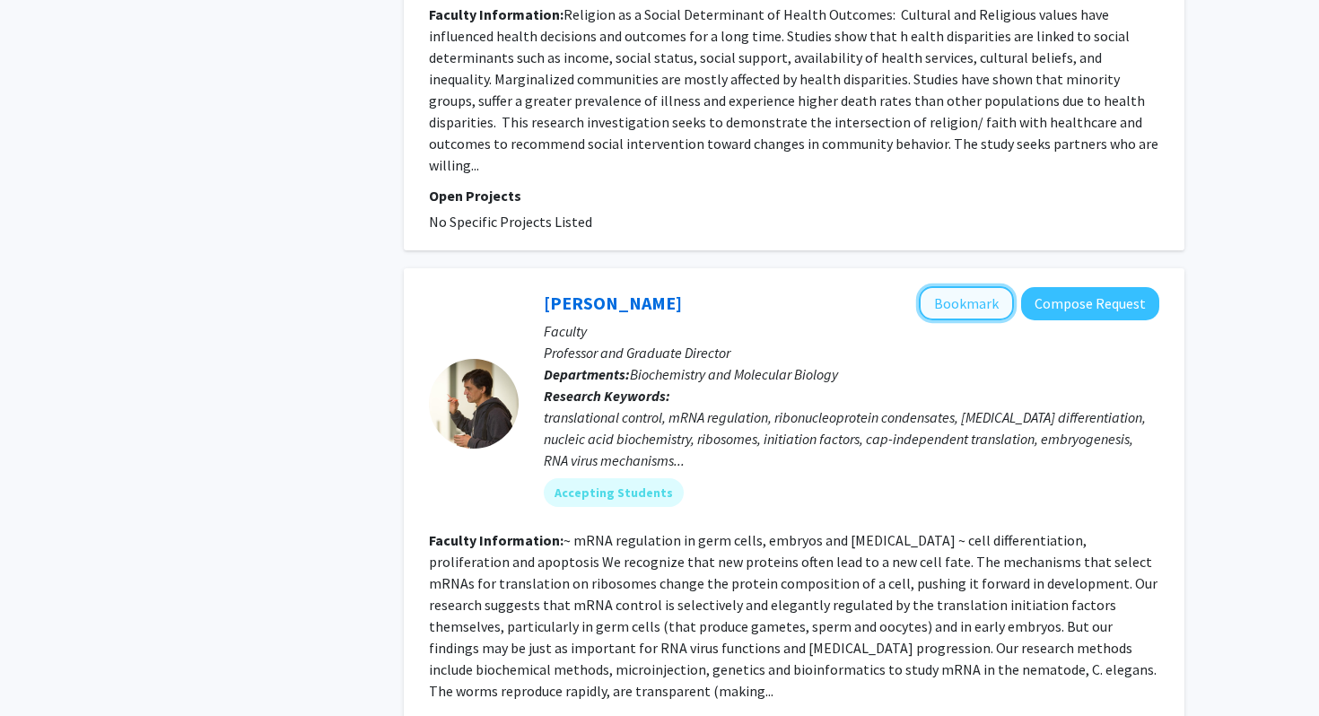
click at [980, 286] on button "Bookmark" at bounding box center [966, 303] width 95 height 34
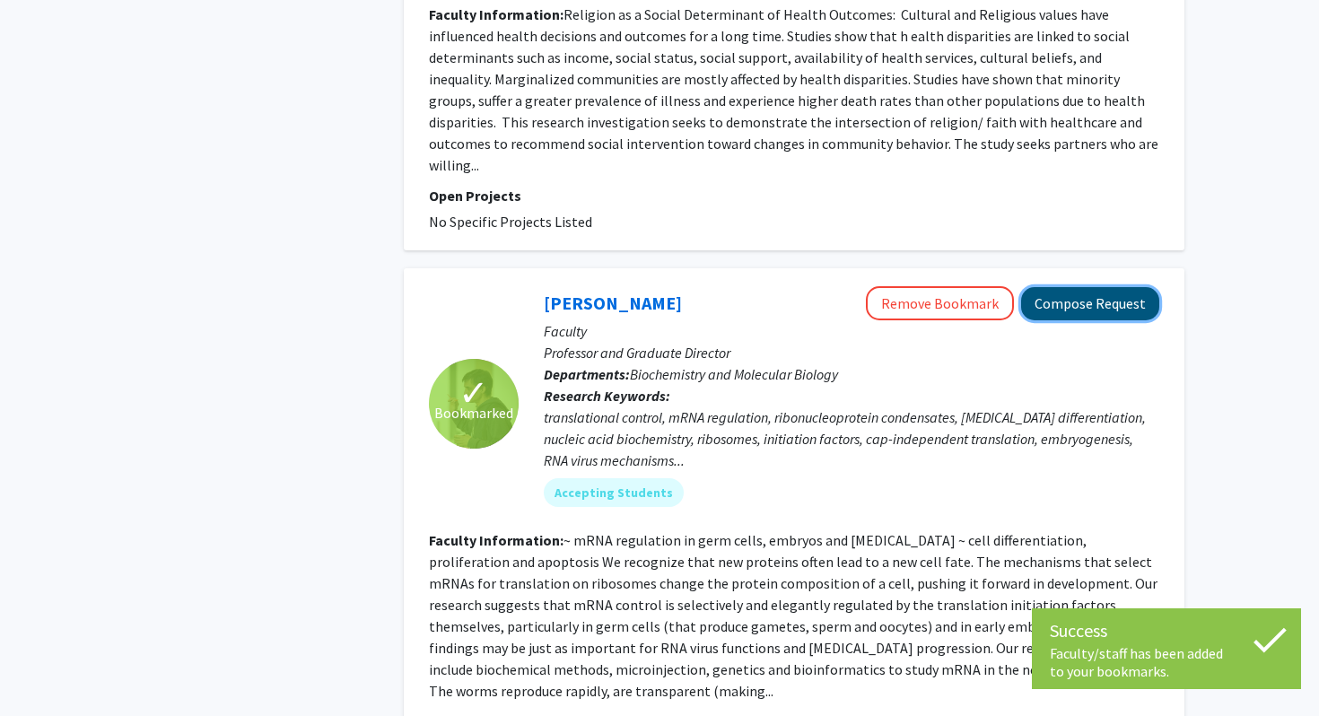
click at [1114, 287] on button "Compose Request" at bounding box center [1090, 303] width 138 height 33
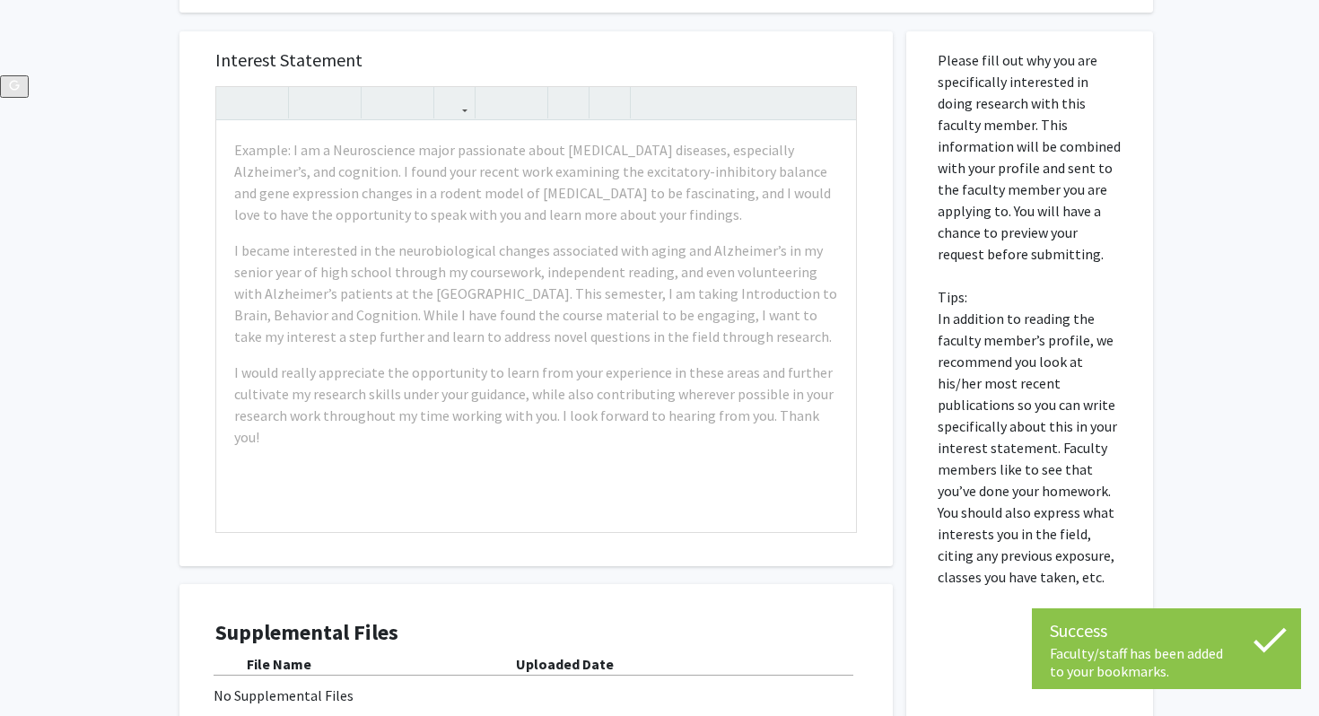
scroll to position [822, 0]
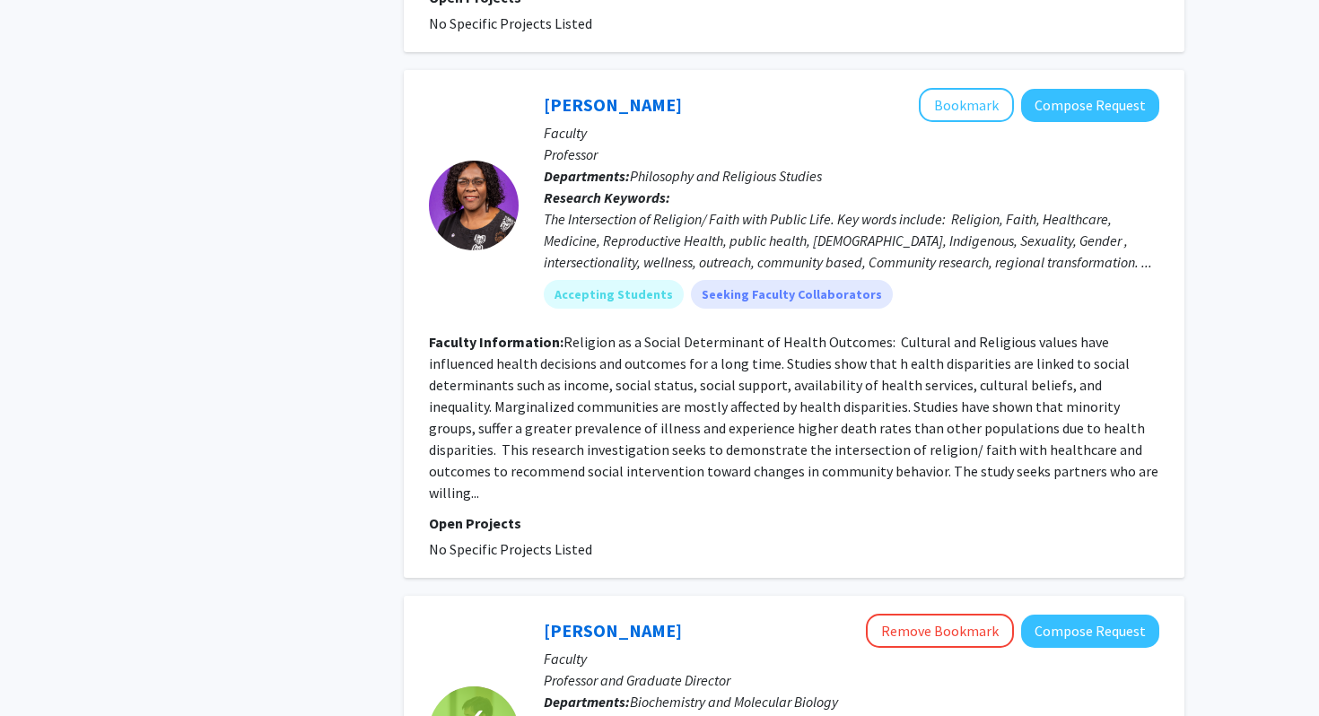
scroll to position [7633, 0]
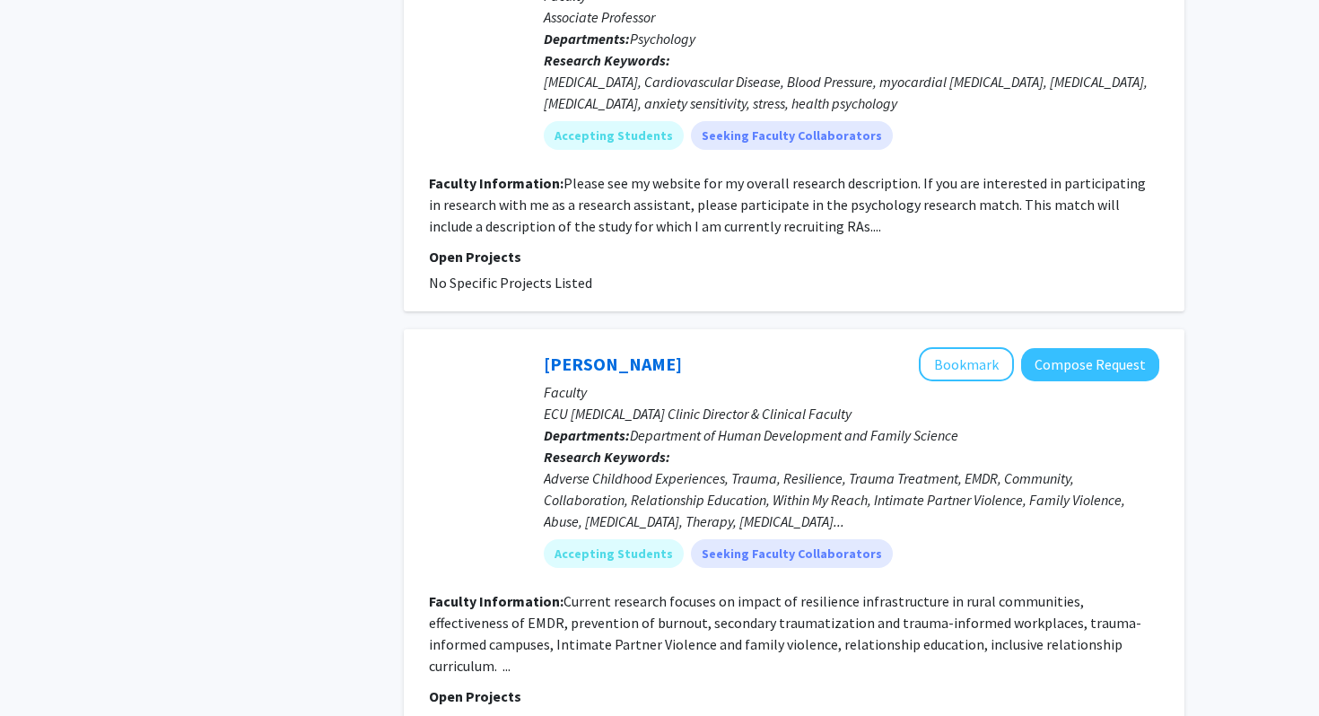
scroll to position [4221, 0]
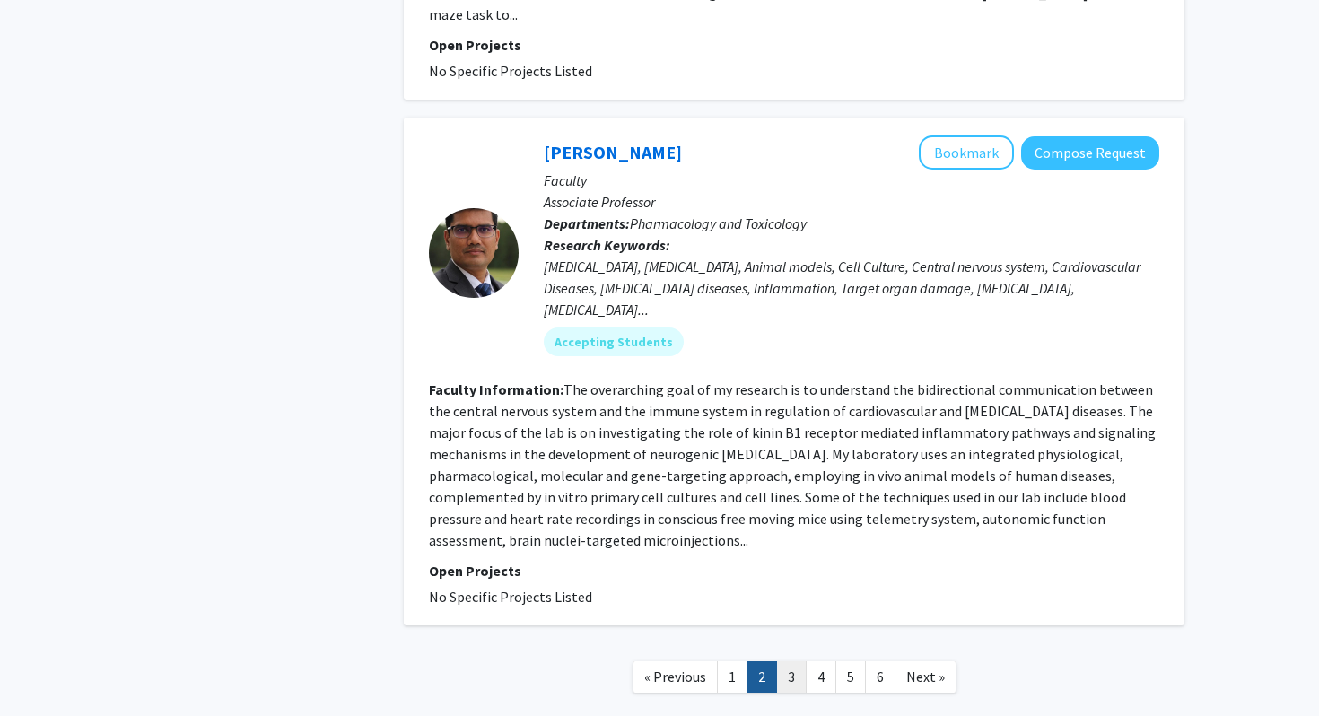
click at [790, 661] on link "3" at bounding box center [791, 676] width 31 height 31
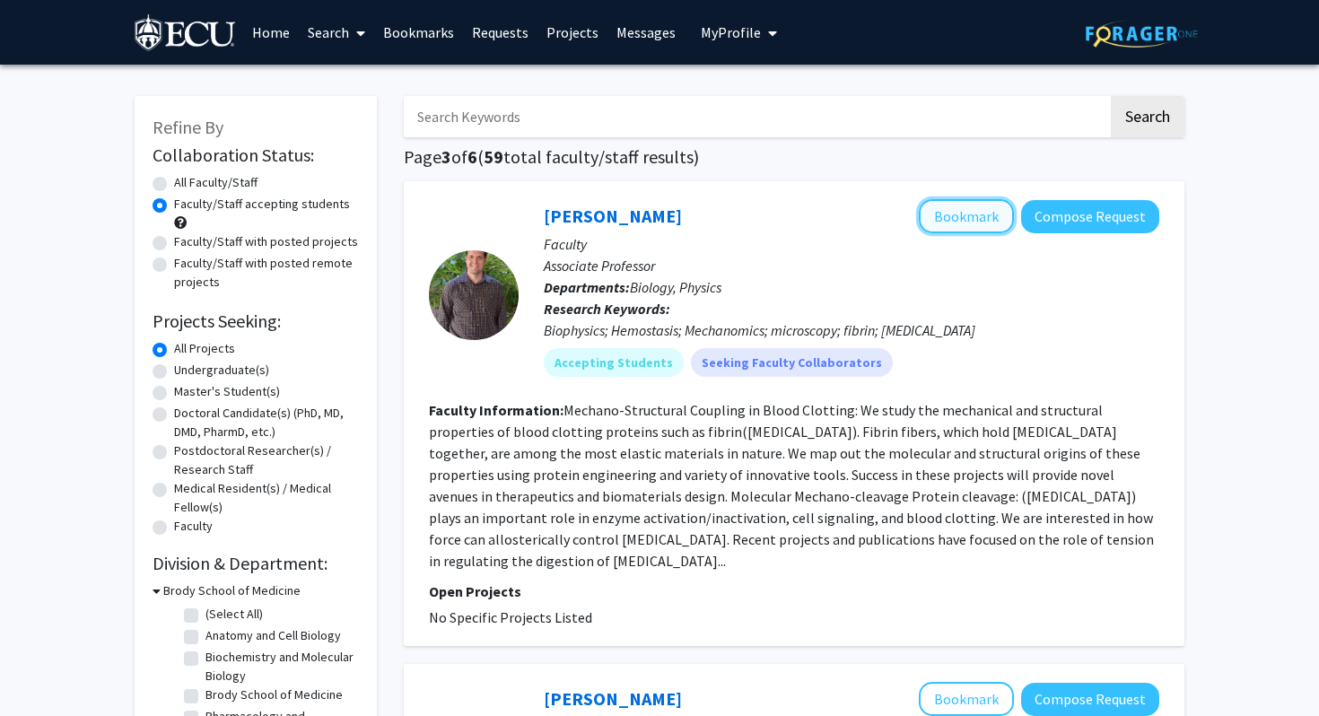
click at [956, 221] on button "Bookmark" at bounding box center [966, 216] width 95 height 34
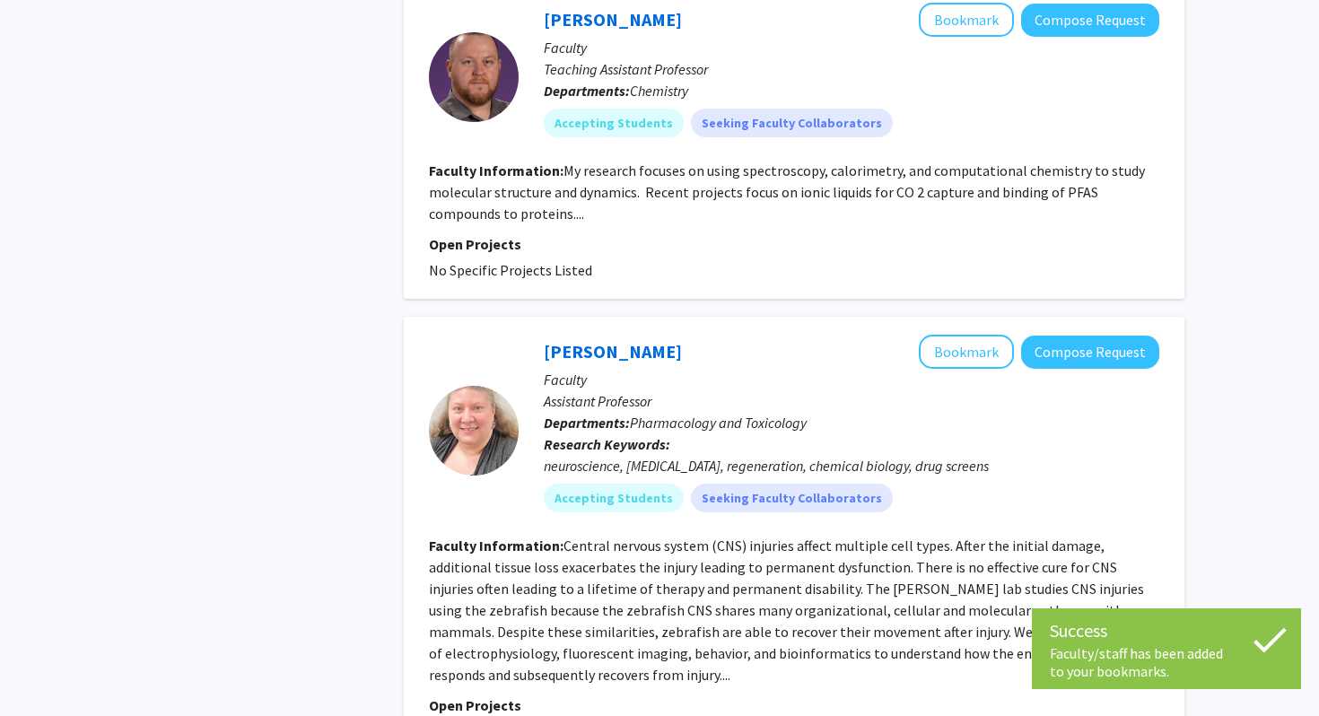
scroll to position [3495, 0]
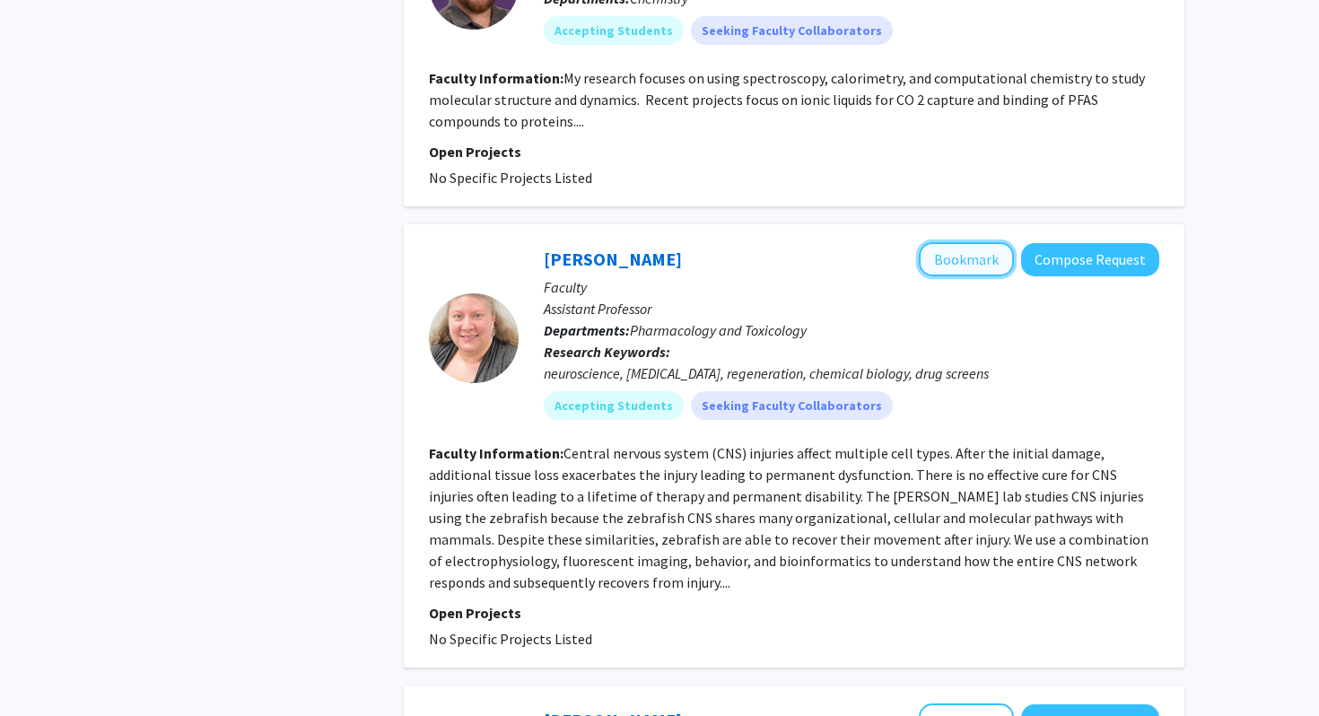
click at [991, 242] on button "Bookmark" at bounding box center [966, 259] width 95 height 34
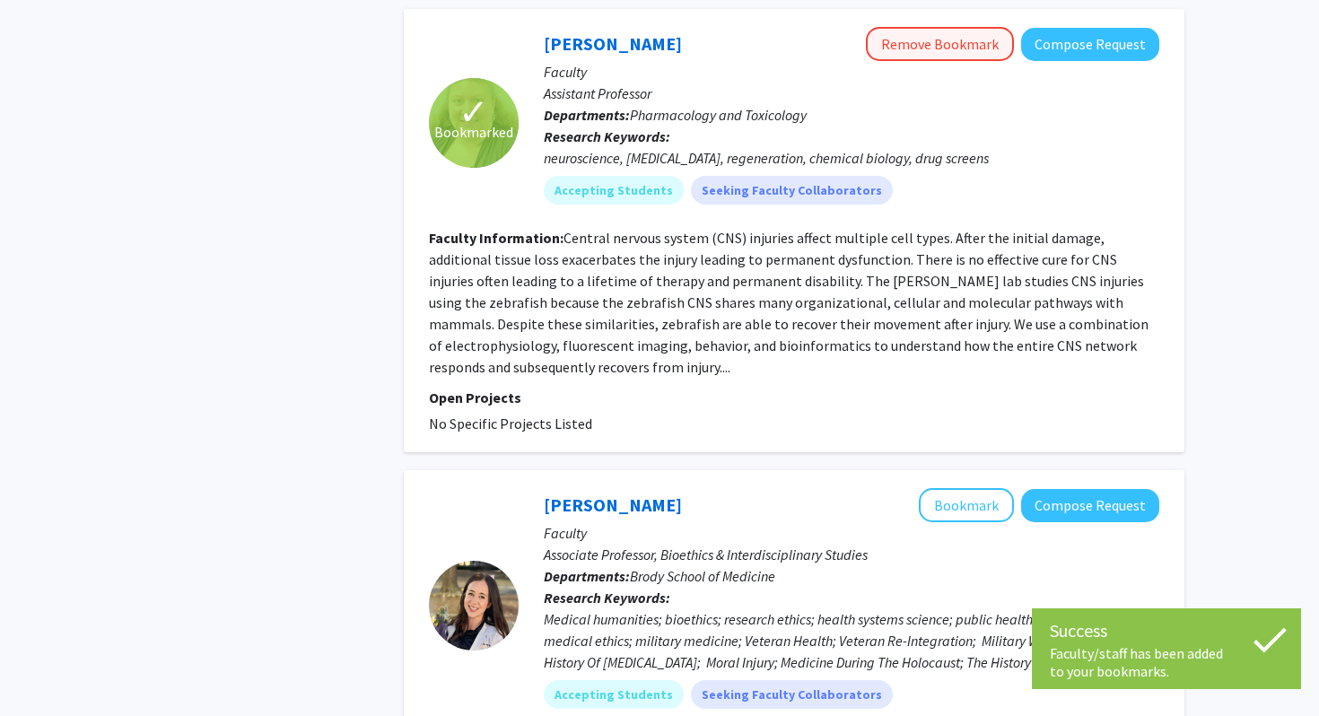
scroll to position [4085, 0]
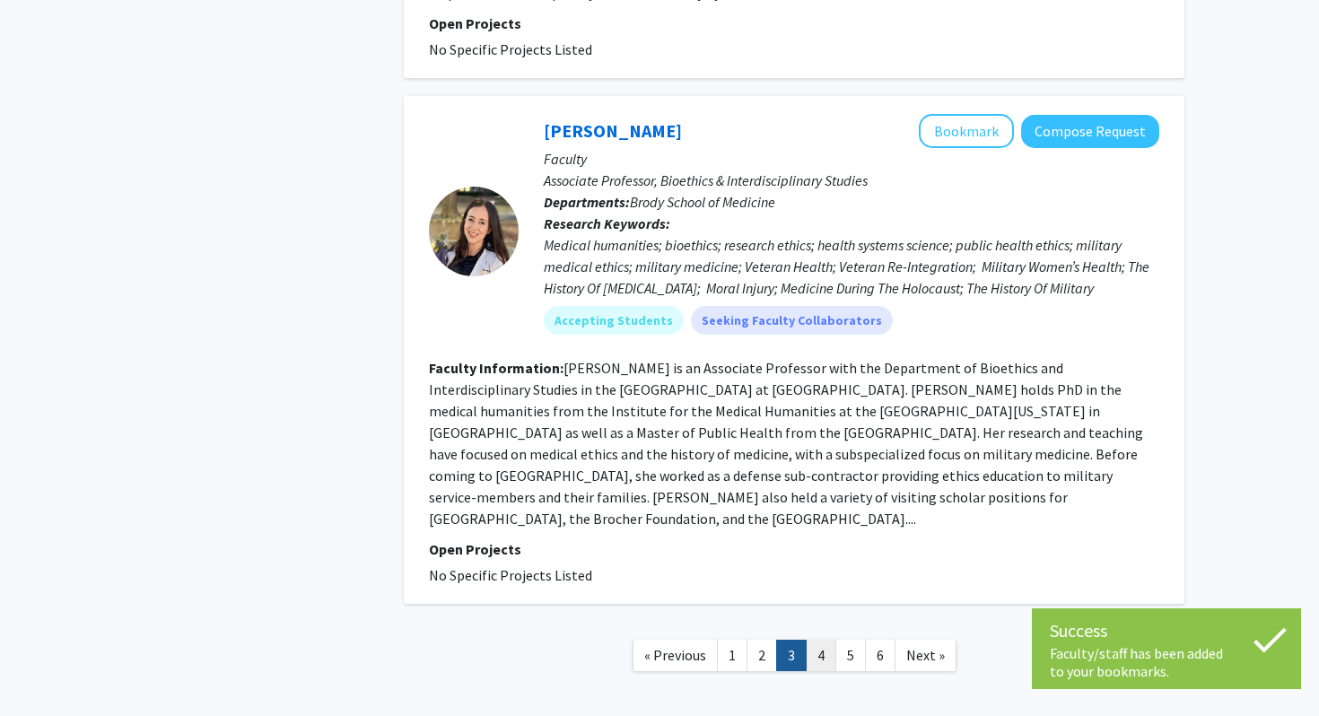
click at [825, 640] on link "4" at bounding box center [821, 655] width 31 height 31
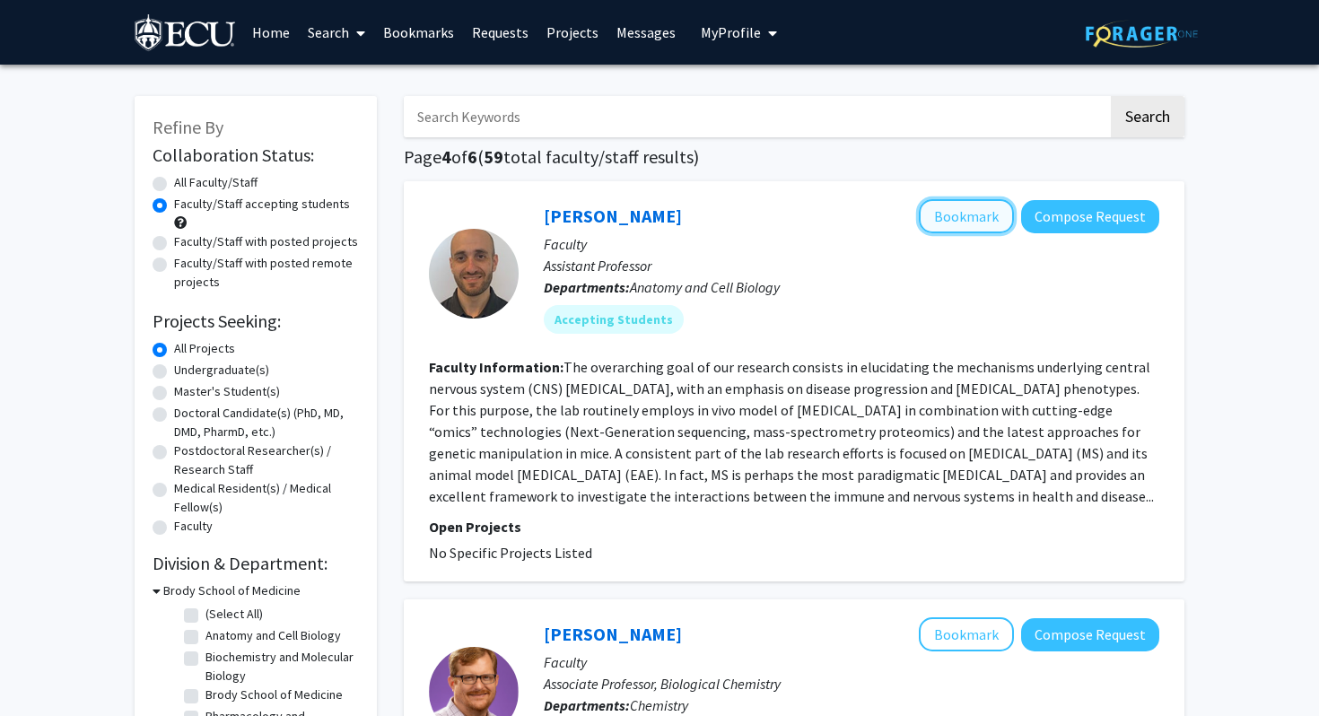
click at [1002, 206] on button "Bookmark" at bounding box center [966, 216] width 95 height 34
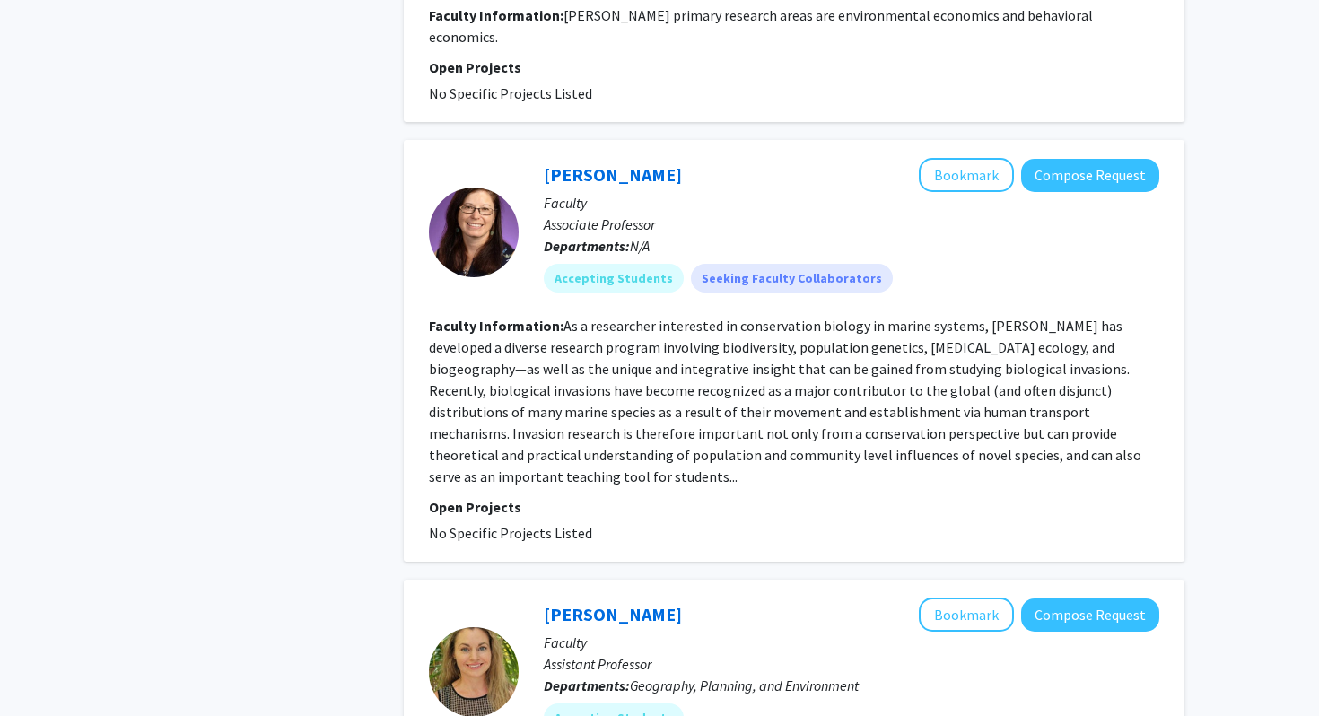
scroll to position [1939, 0]
click at [953, 191] on button "Bookmark" at bounding box center [966, 174] width 95 height 34
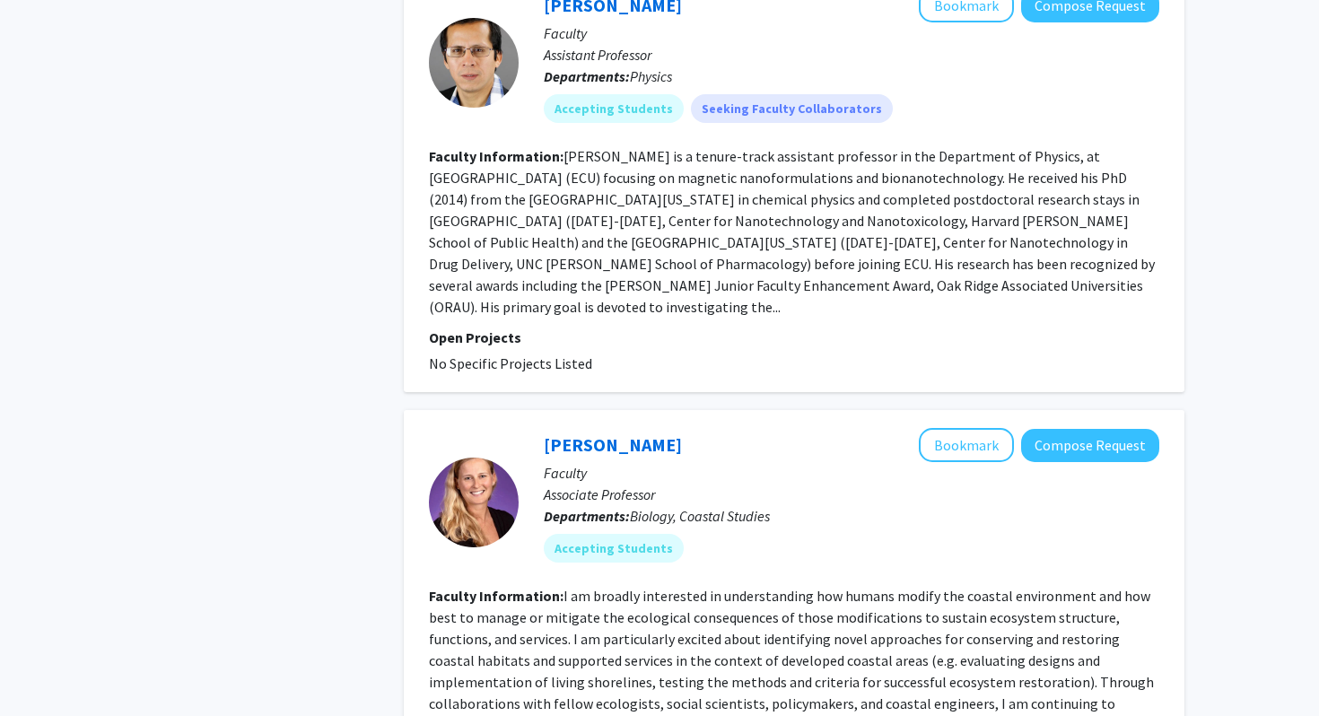
scroll to position [3633, 0]
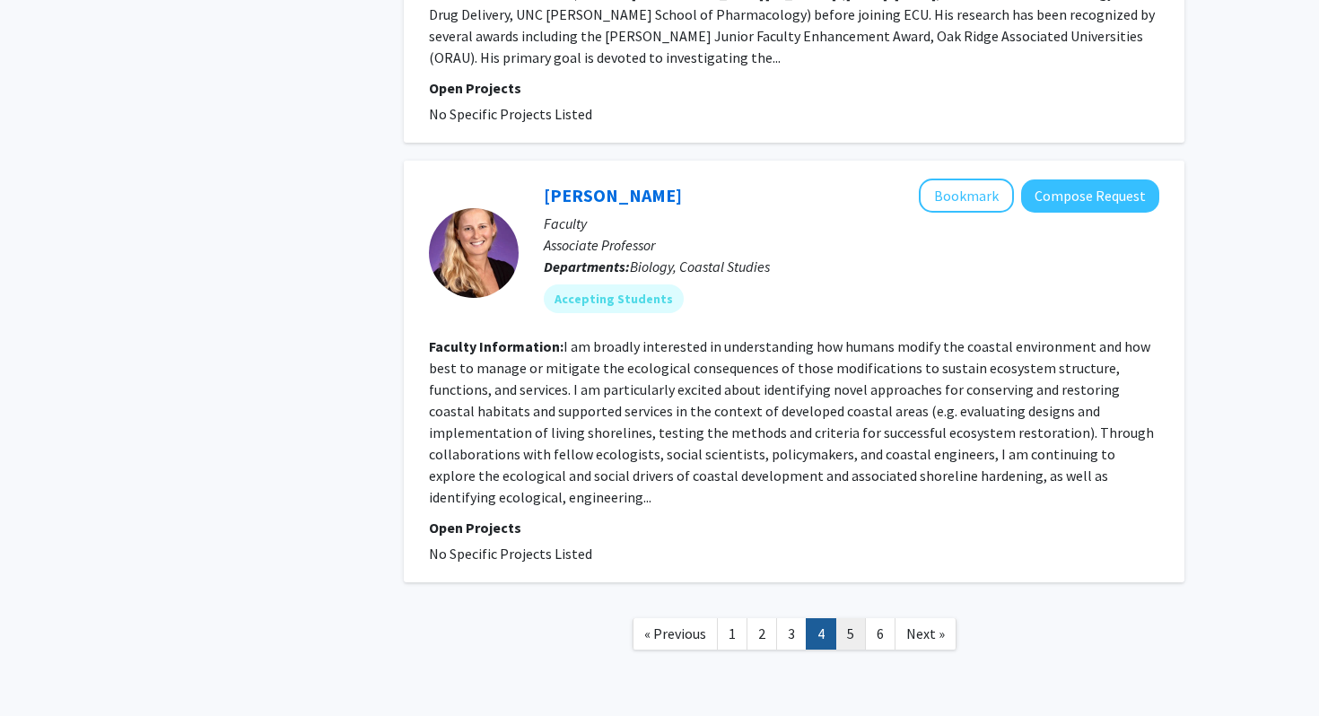
click at [849, 618] on link "5" at bounding box center [850, 633] width 31 height 31
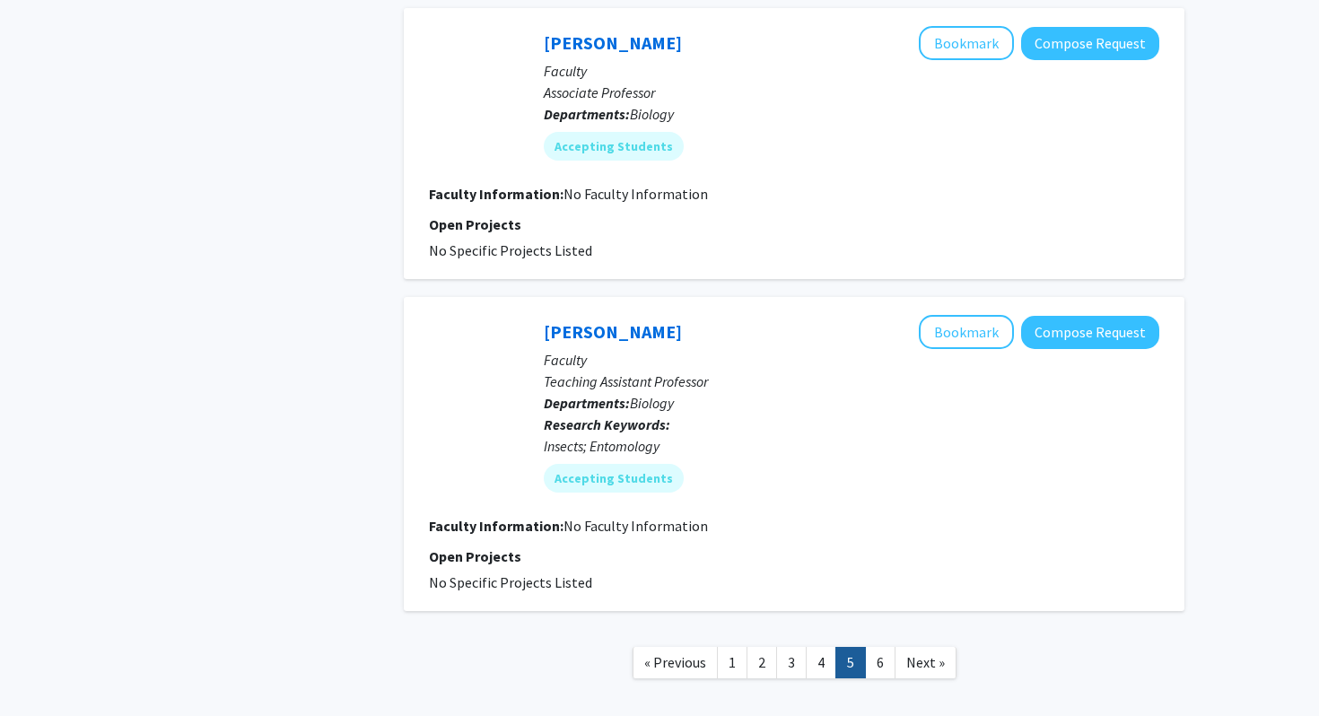
scroll to position [3008, 0]
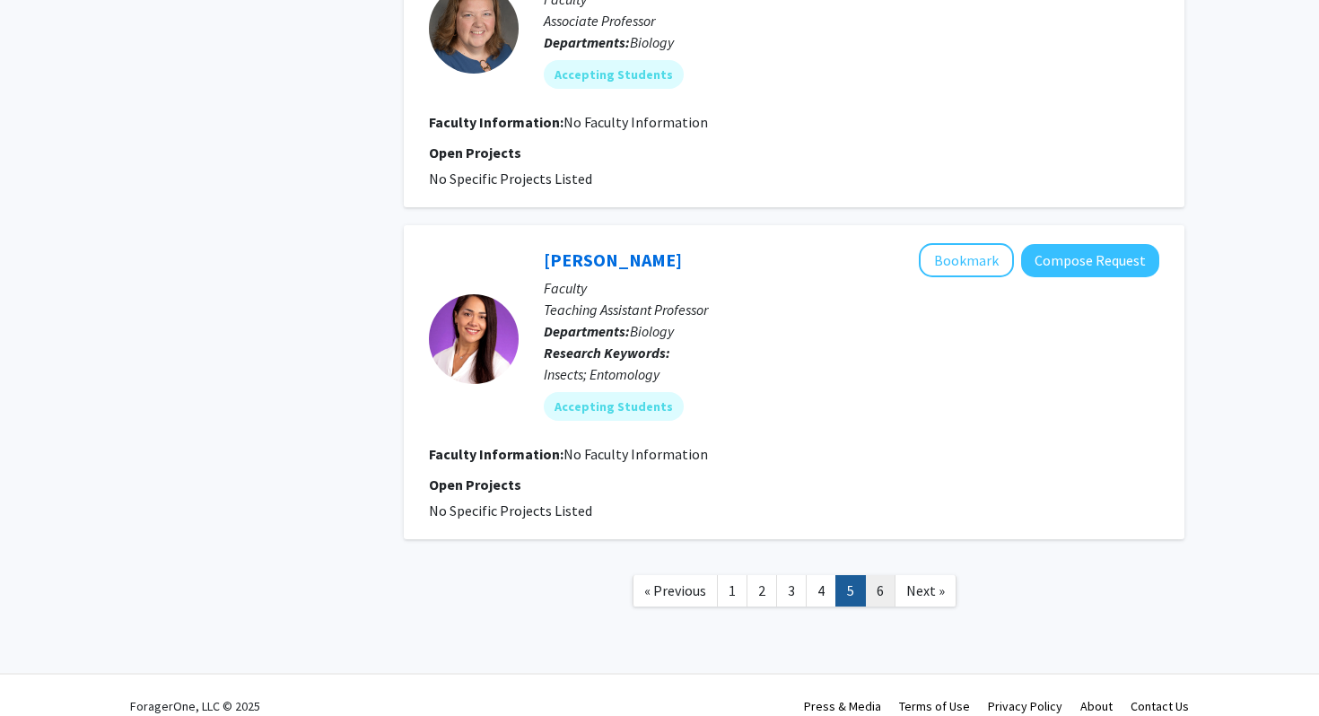
click at [880, 575] on link "6" at bounding box center [880, 590] width 31 height 31
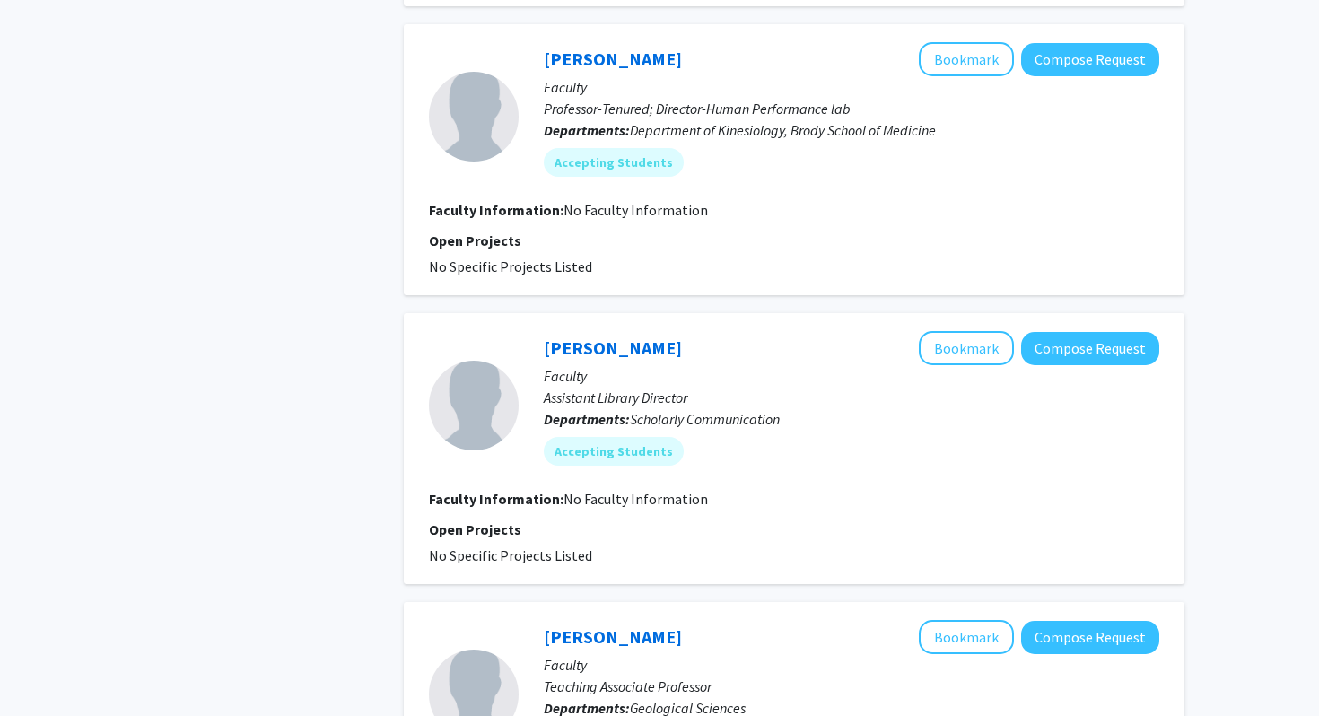
scroll to position [2246, 0]
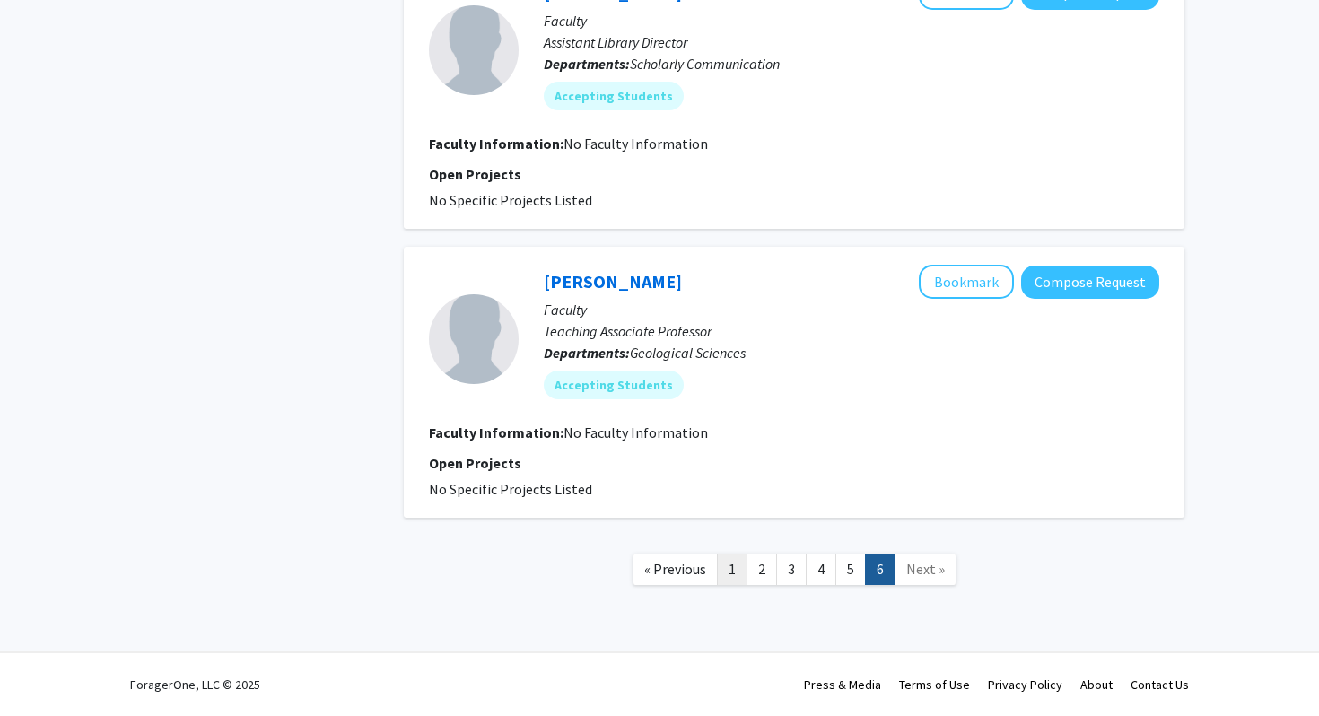
click at [729, 572] on link "1" at bounding box center [732, 569] width 31 height 31
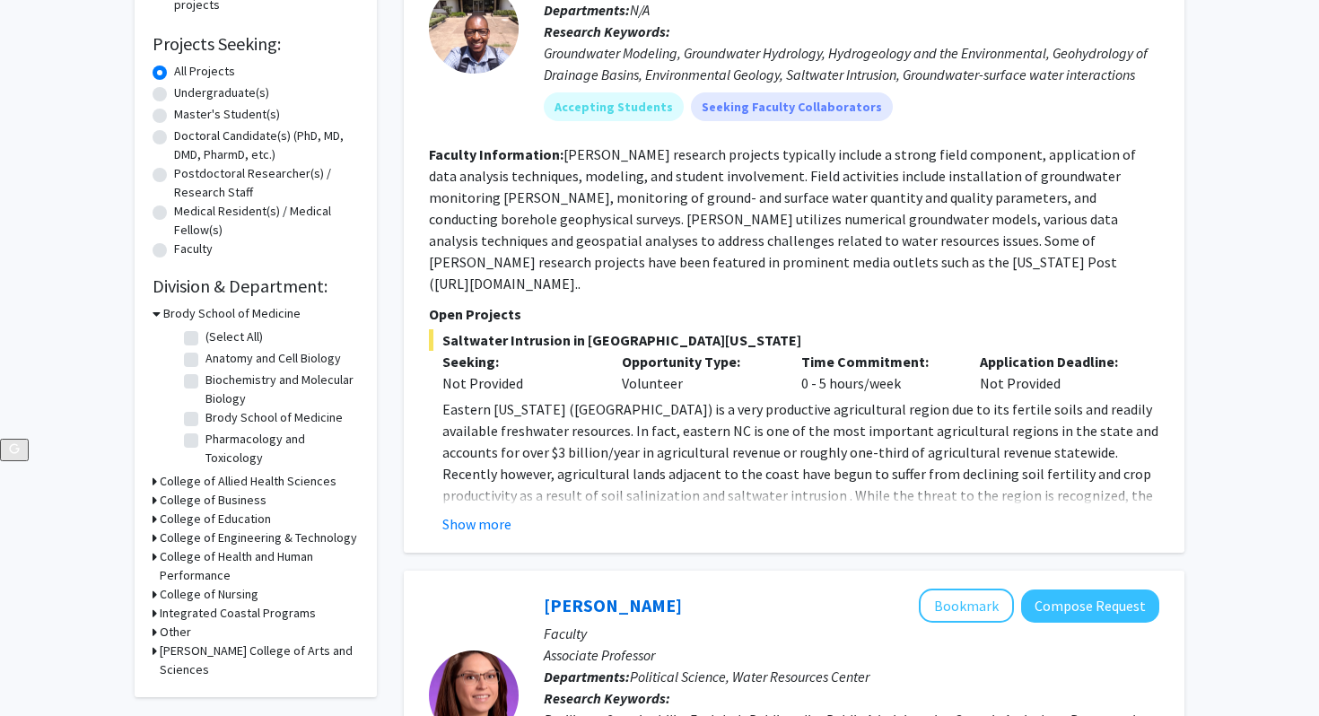
scroll to position [4149, 0]
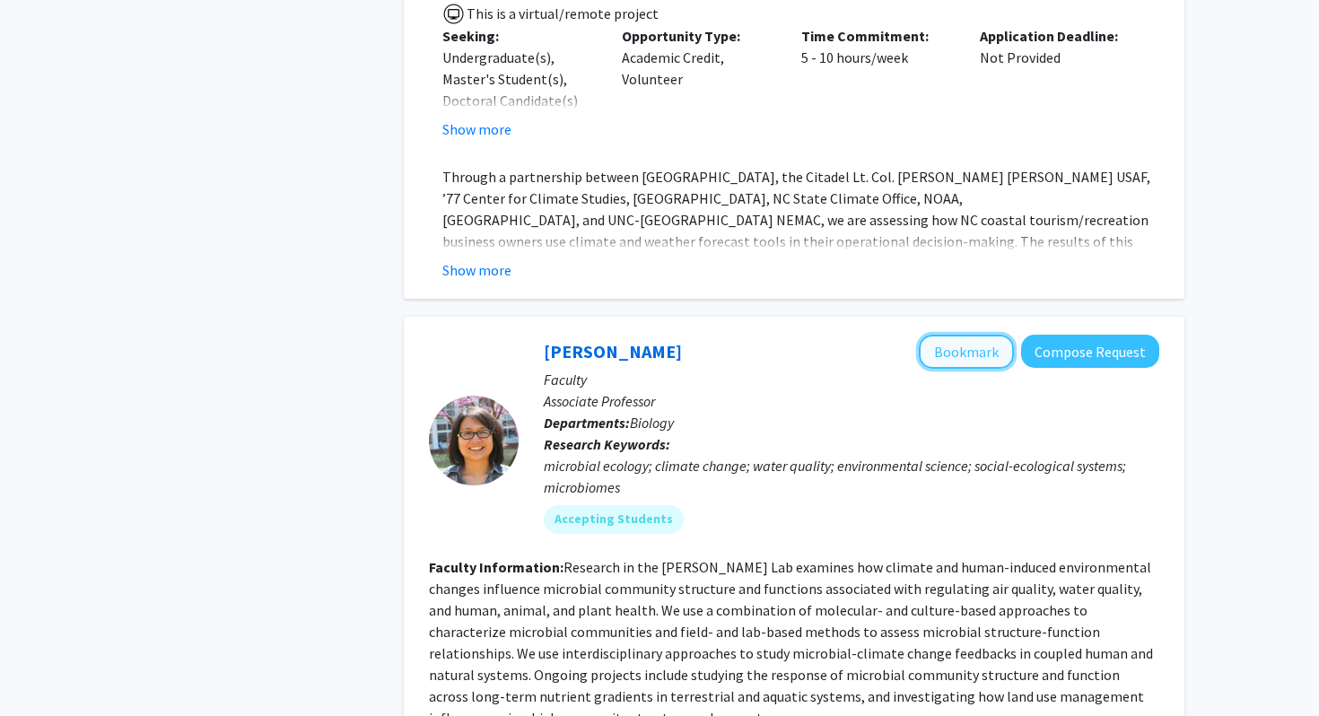
click at [969, 335] on button "Bookmark" at bounding box center [966, 352] width 95 height 34
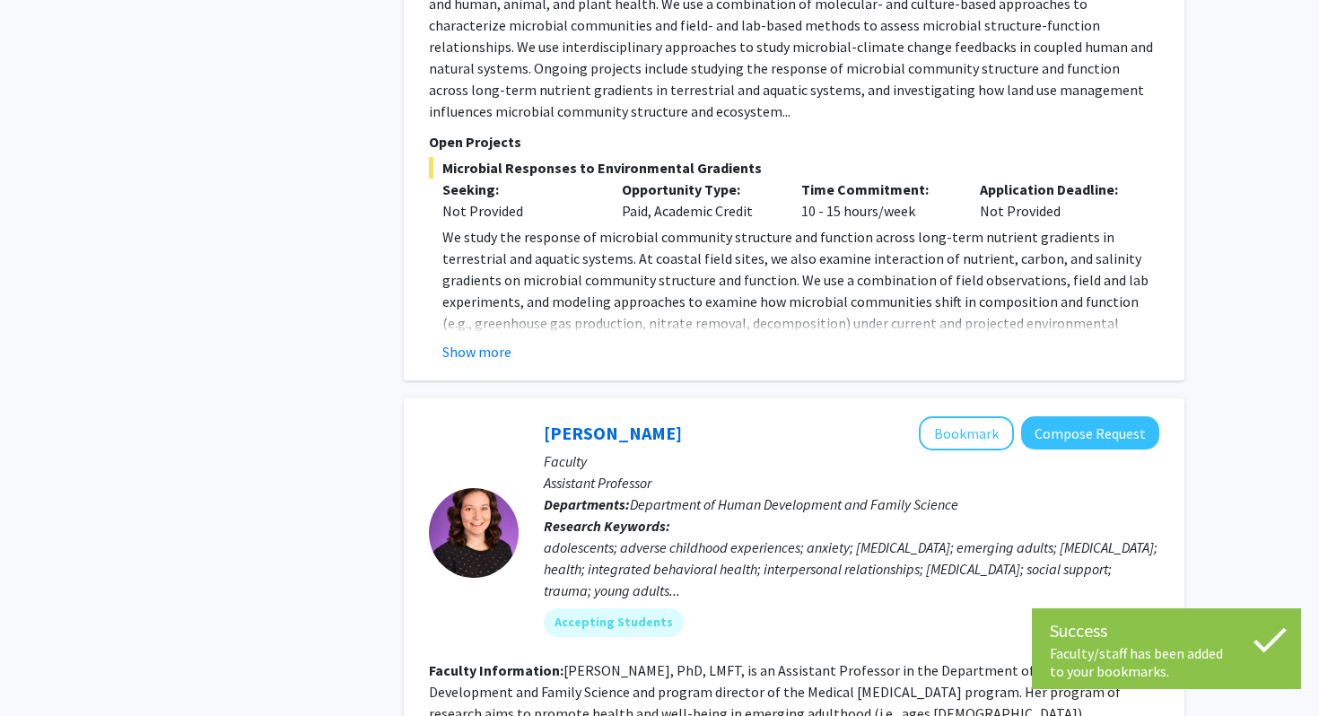
scroll to position [4758, 0]
